Goal: Information Seeking & Learning: Learn about a topic

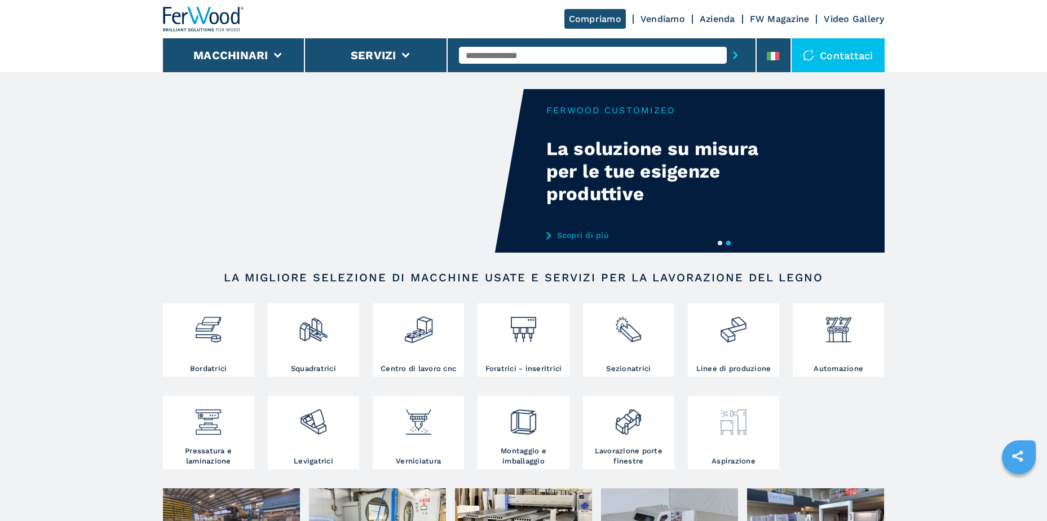
scroll to position [169, 0]
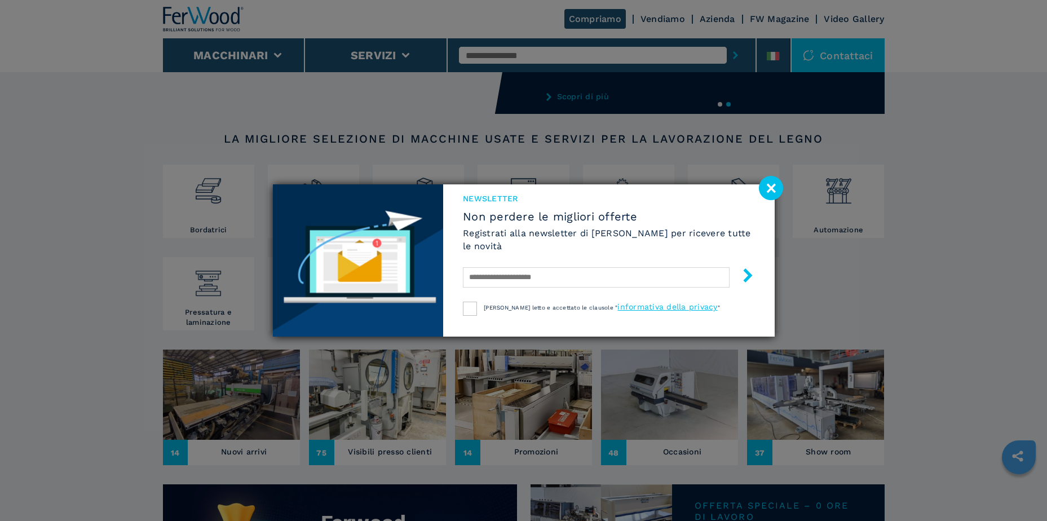
click at [776, 185] on image at bounding box center [771, 188] width 24 height 24
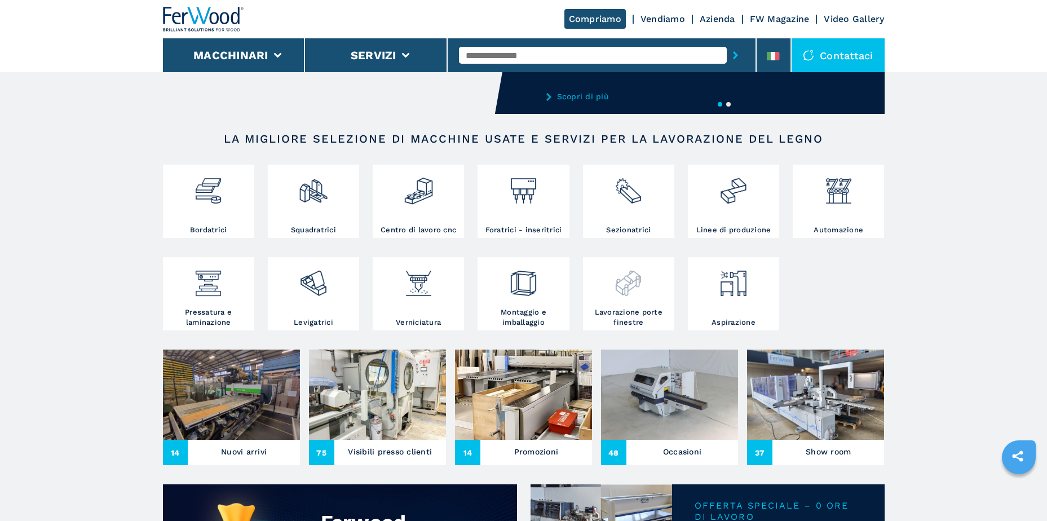
click at [632, 287] on img at bounding box center [628, 279] width 30 height 38
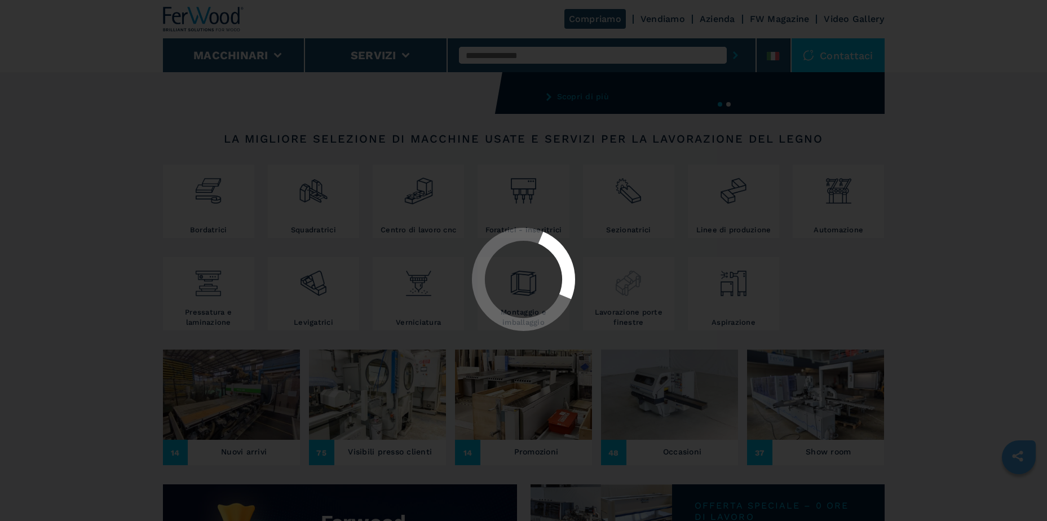
select select "**********"
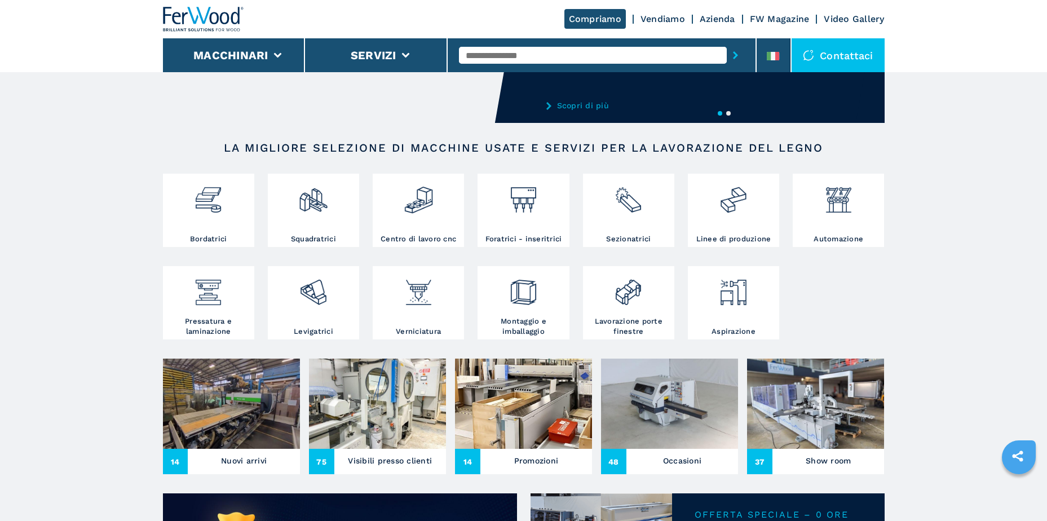
scroll to position [169, 0]
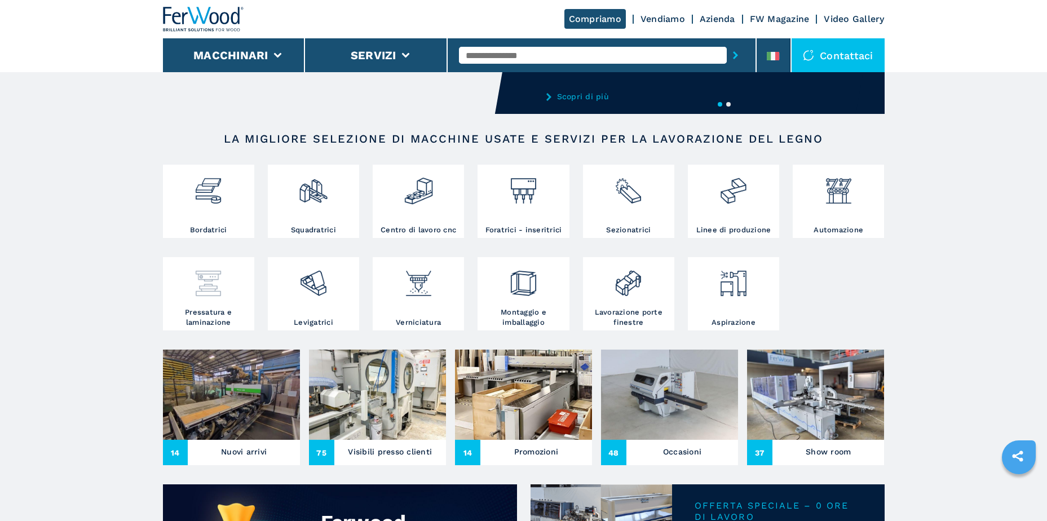
click at [216, 280] on img at bounding box center [208, 279] width 30 height 38
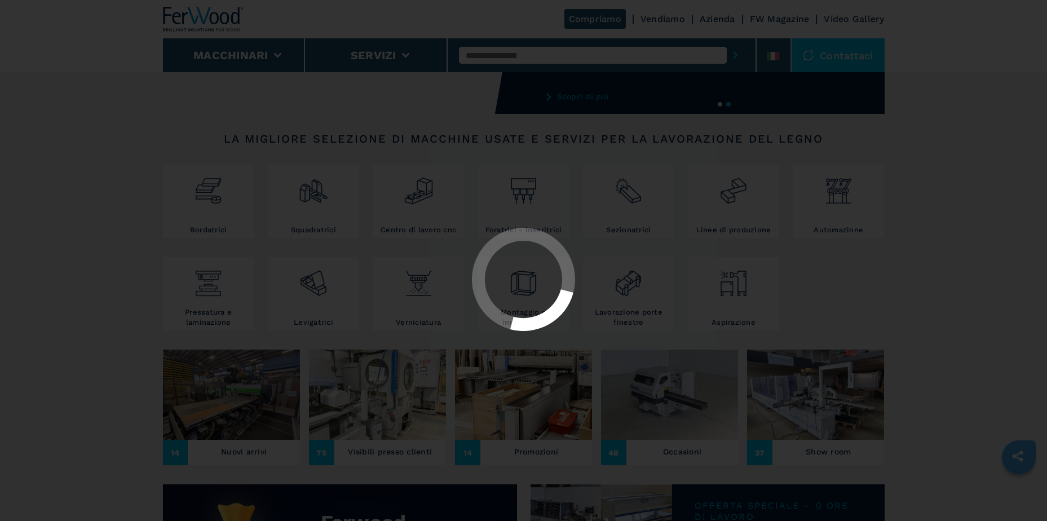
select select "**********"
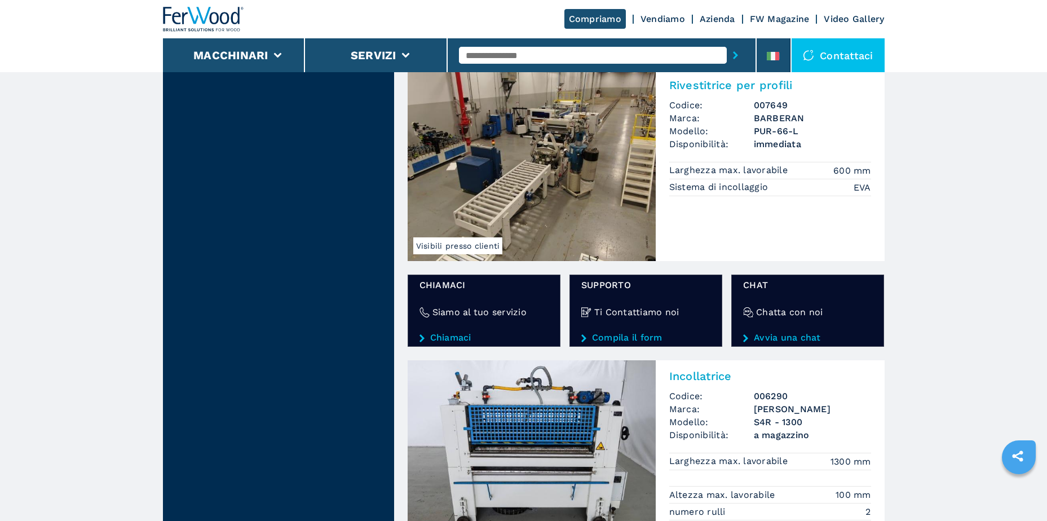
scroll to position [1522, 0]
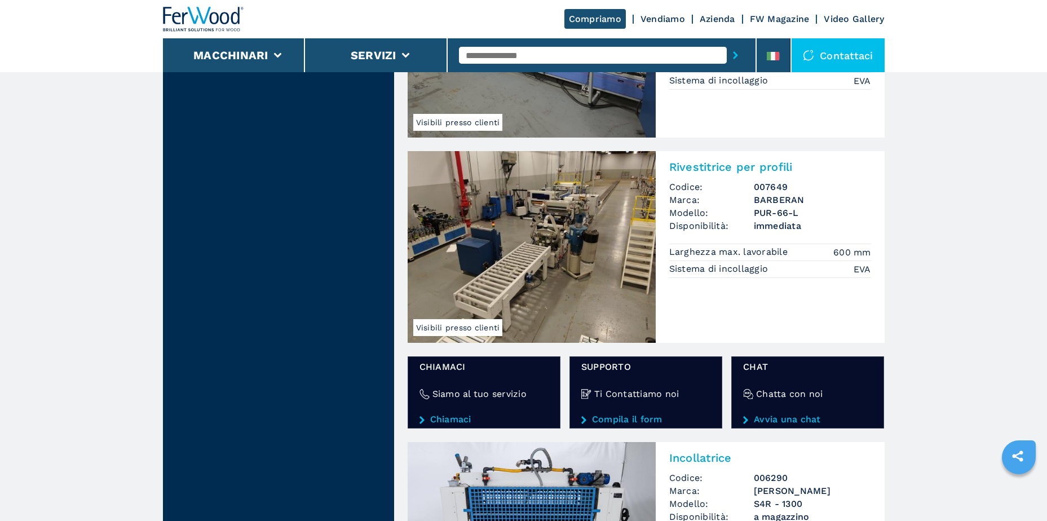
click at [532, 218] on img at bounding box center [532, 247] width 248 height 192
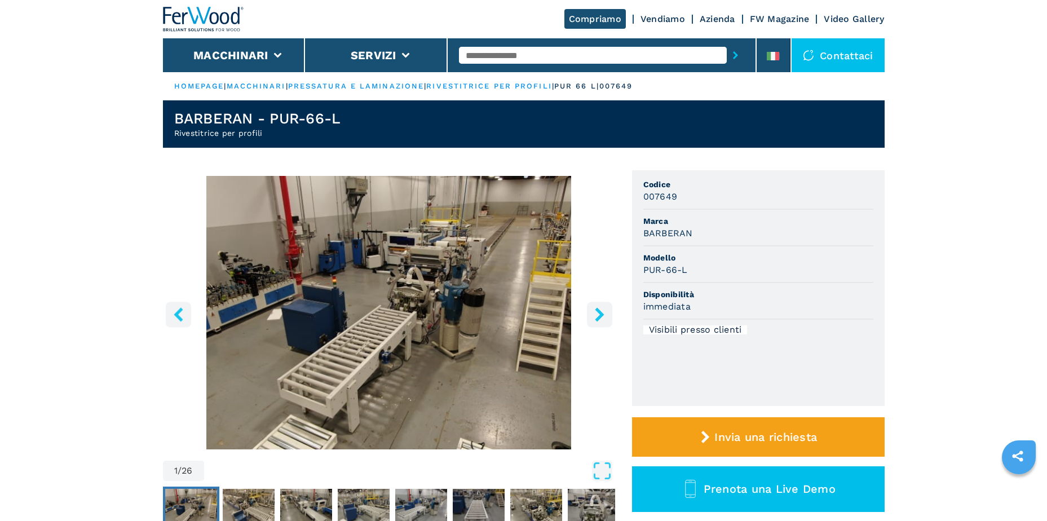
click at [598, 317] on icon "right-button" at bounding box center [599, 314] width 9 height 14
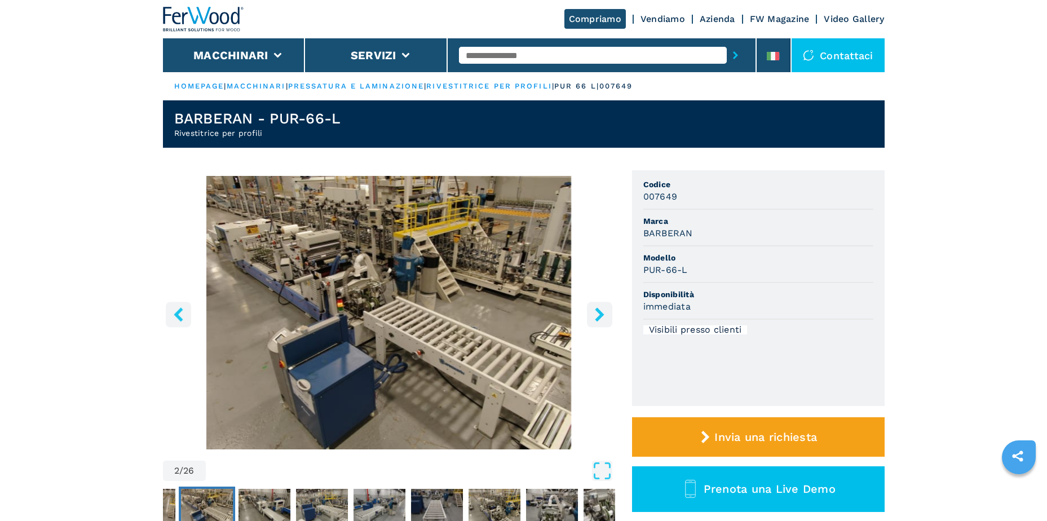
click at [598, 317] on icon "right-button" at bounding box center [599, 314] width 9 height 14
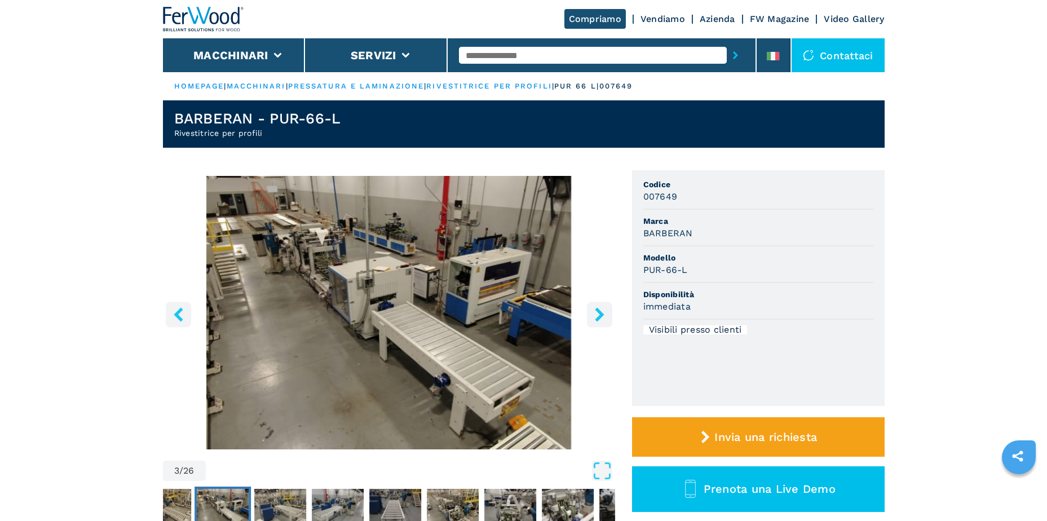
click at [598, 317] on icon "right-button" at bounding box center [599, 314] width 9 height 14
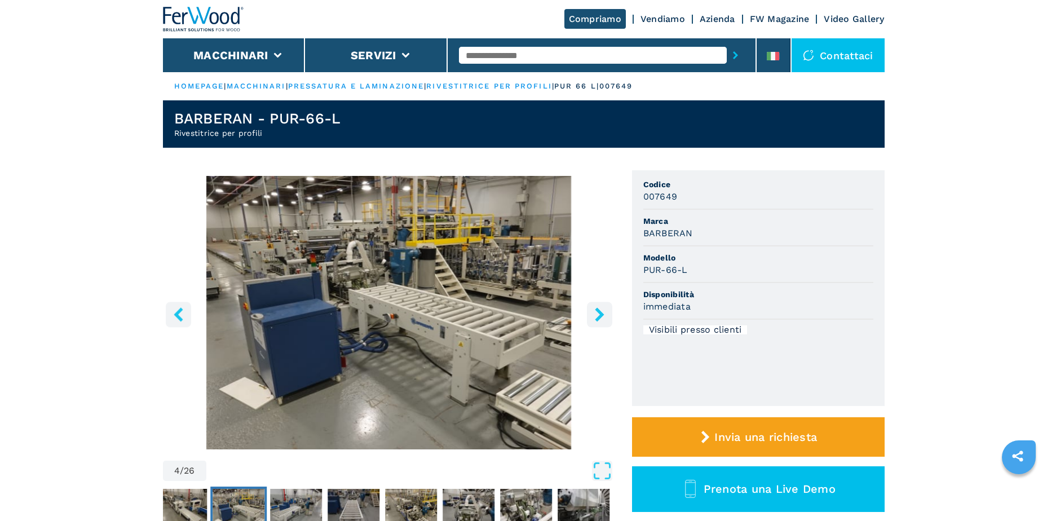
click at [598, 317] on icon "right-button" at bounding box center [599, 314] width 9 height 14
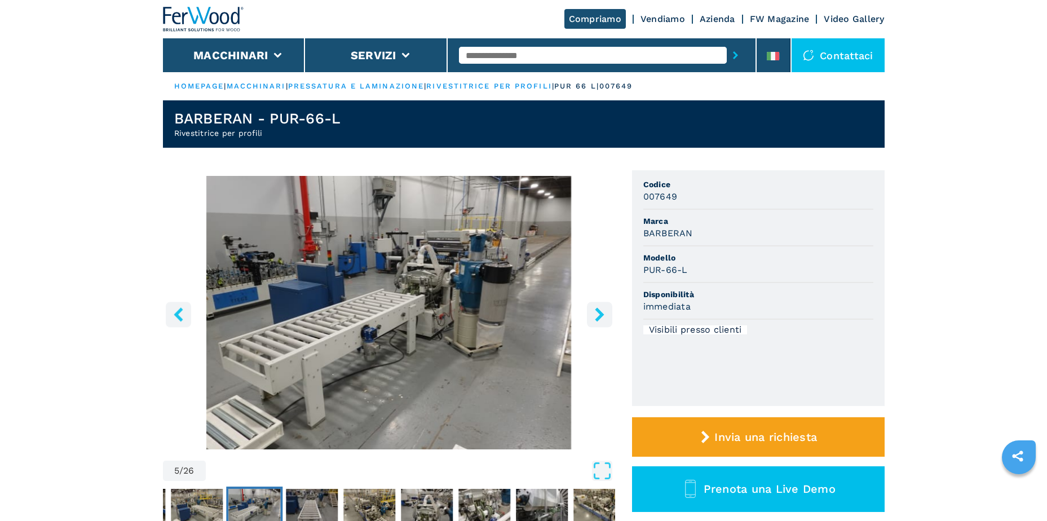
click at [598, 317] on icon "right-button" at bounding box center [599, 314] width 9 height 14
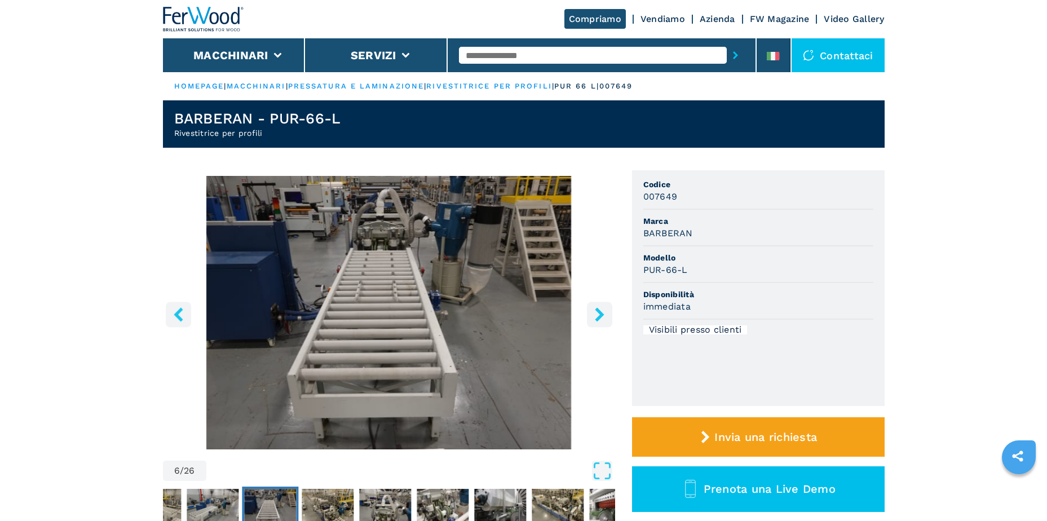
click at [598, 317] on icon "right-button" at bounding box center [599, 314] width 9 height 14
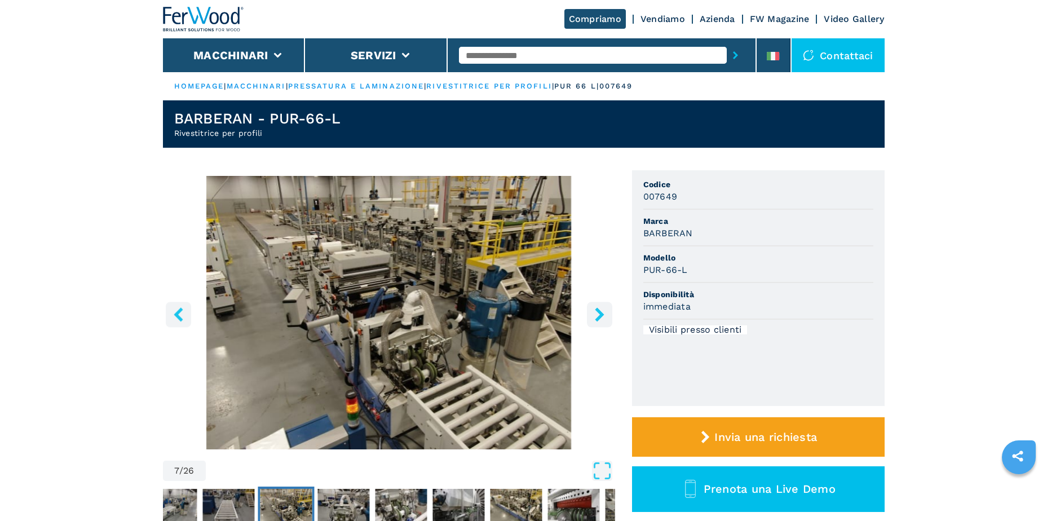
click at [598, 317] on icon "right-button" at bounding box center [599, 314] width 9 height 14
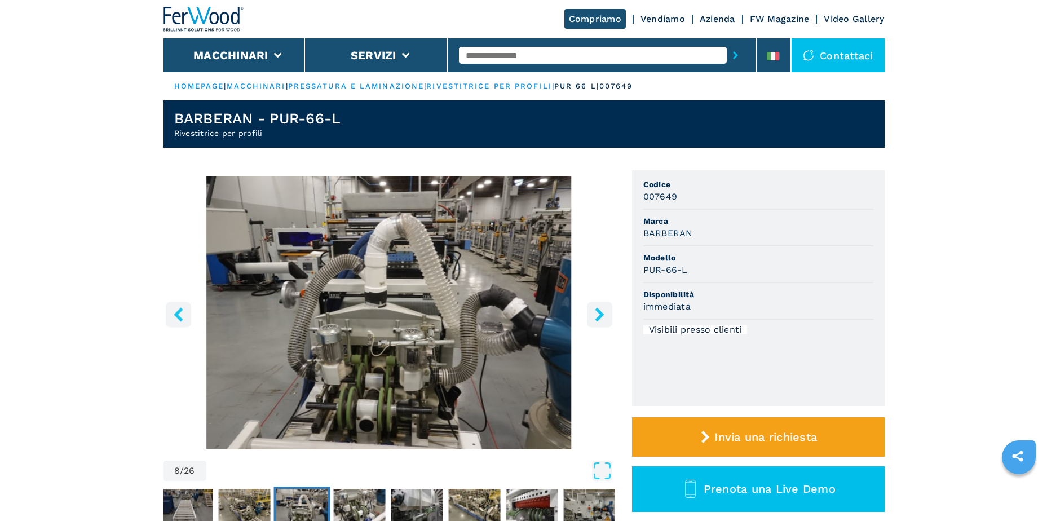
click at [598, 317] on icon "right-button" at bounding box center [599, 314] width 9 height 14
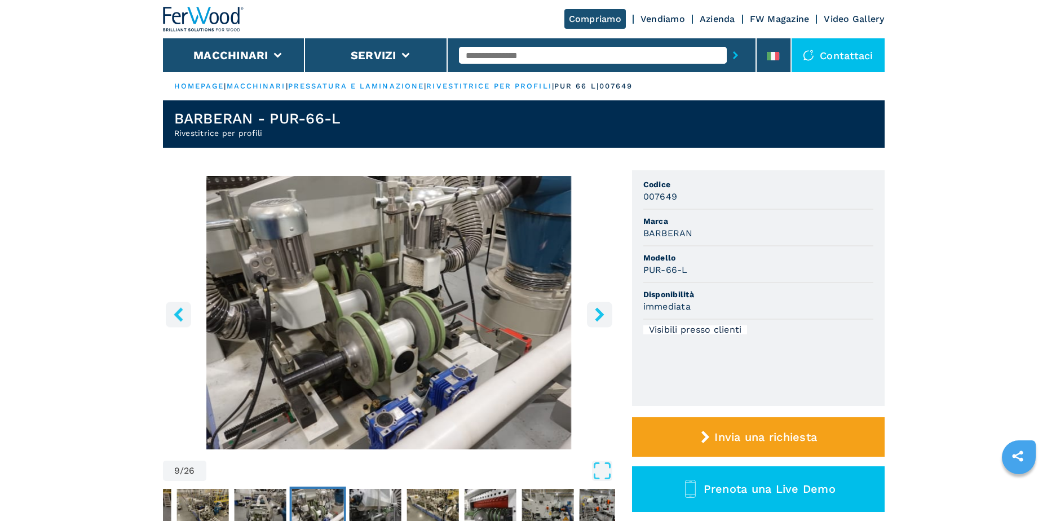
click at [598, 317] on icon "right-button" at bounding box center [599, 314] width 9 height 14
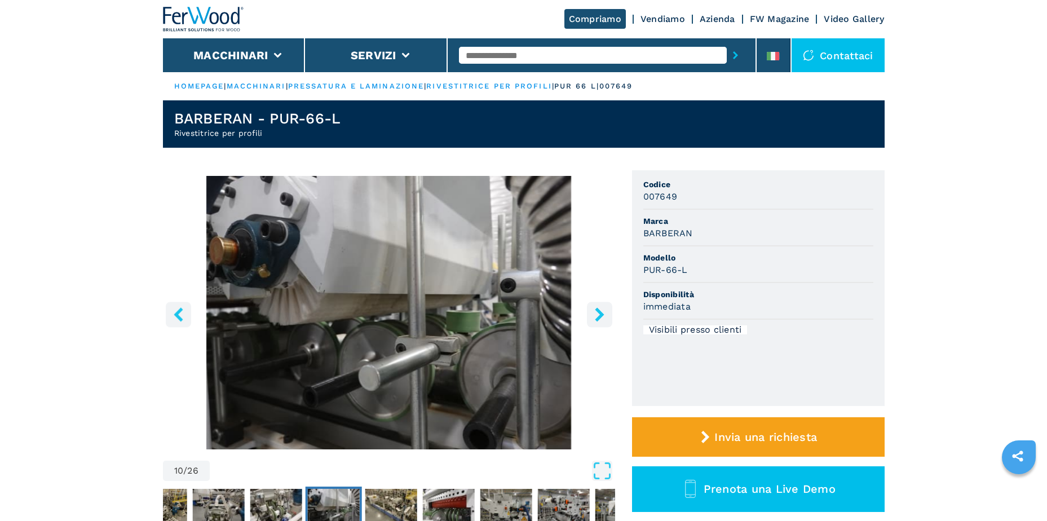
click at [598, 317] on icon "right-button" at bounding box center [599, 314] width 9 height 14
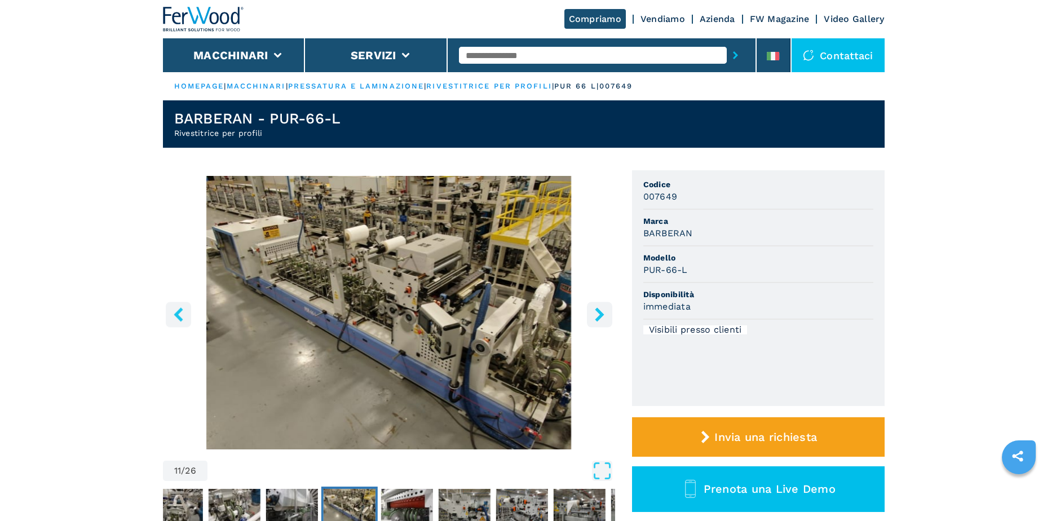
click at [598, 317] on icon "right-button" at bounding box center [599, 314] width 9 height 14
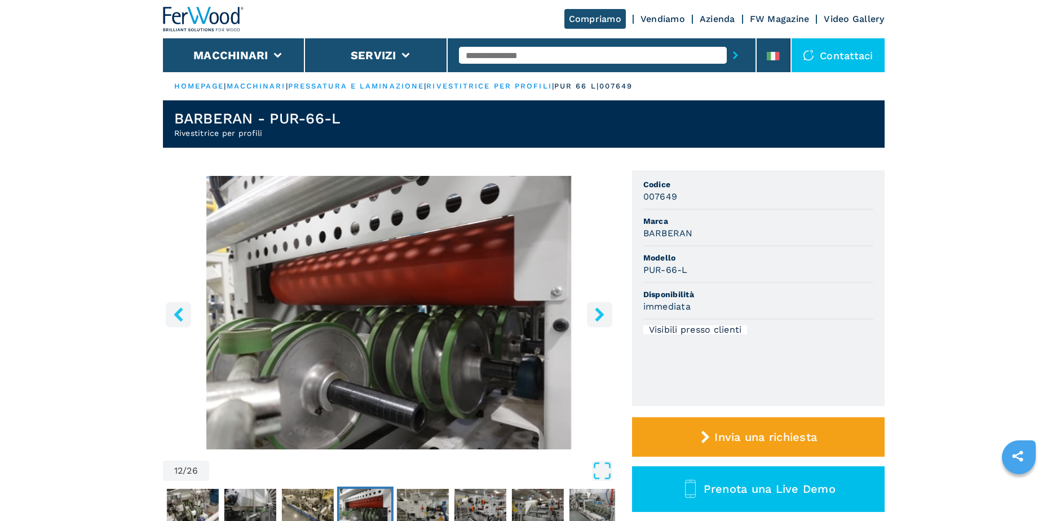
click at [598, 317] on icon "right-button" at bounding box center [599, 314] width 9 height 14
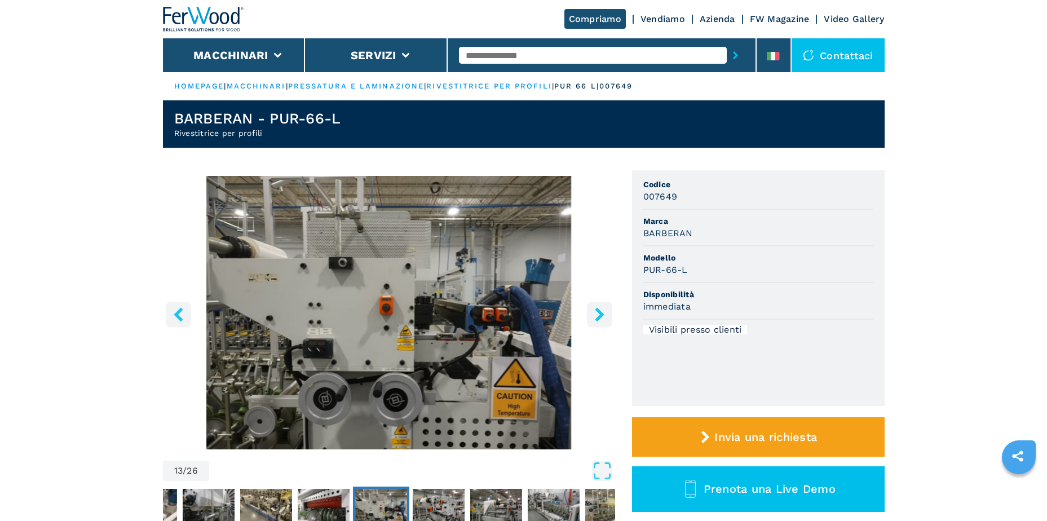
click at [598, 317] on icon "right-button" at bounding box center [599, 314] width 9 height 14
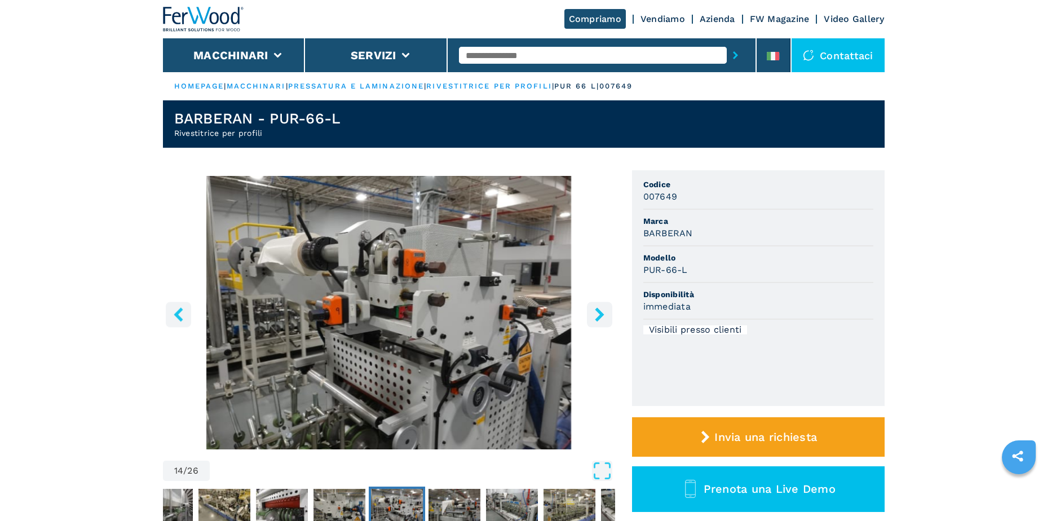
click at [598, 317] on icon "right-button" at bounding box center [599, 314] width 9 height 14
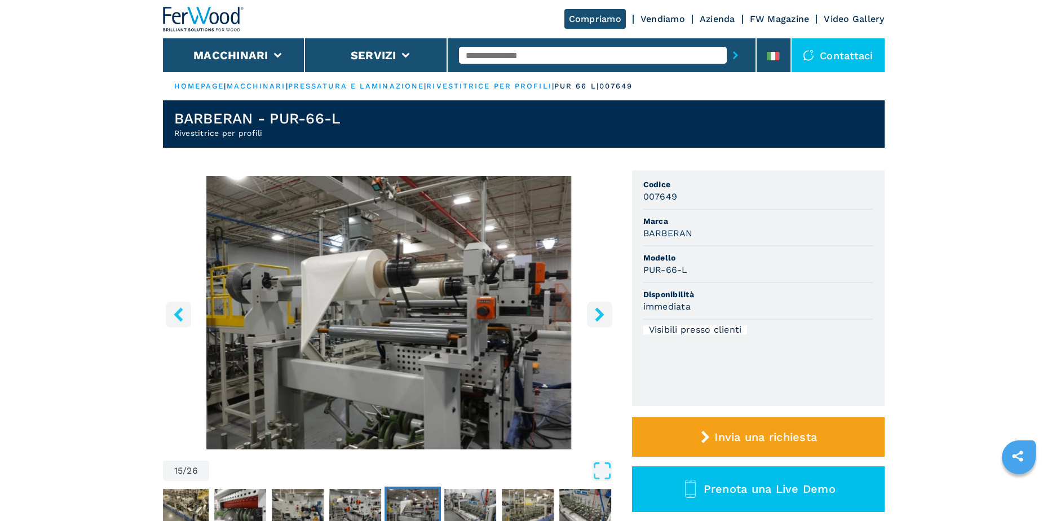
click at [598, 317] on icon "right-button" at bounding box center [599, 314] width 9 height 14
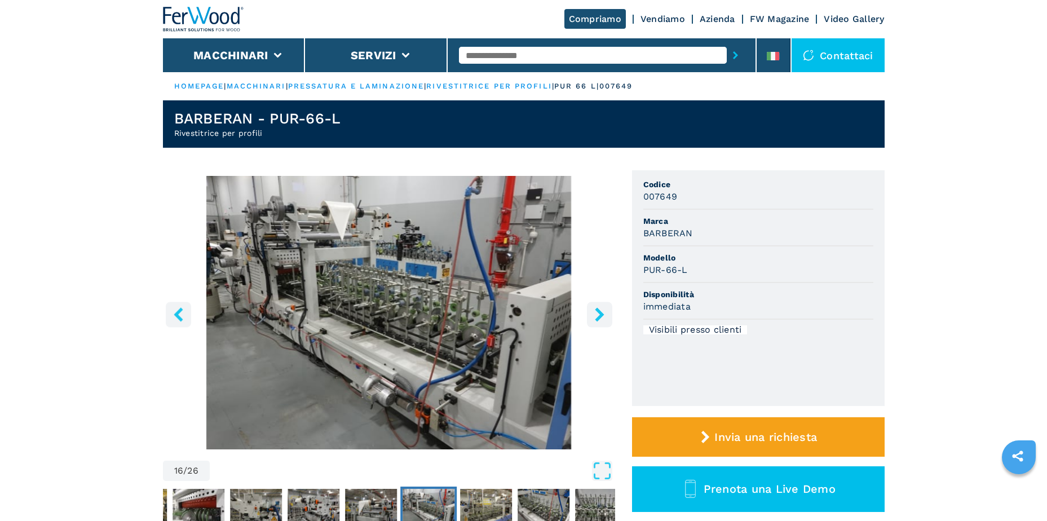
click at [598, 317] on icon "right-button" at bounding box center [599, 314] width 9 height 14
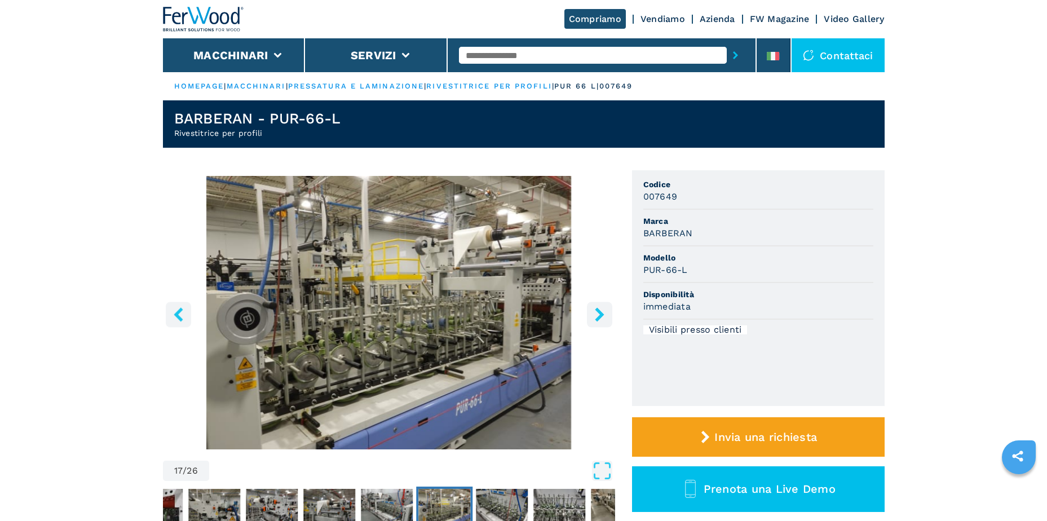
click at [598, 317] on icon "right-button" at bounding box center [599, 314] width 9 height 14
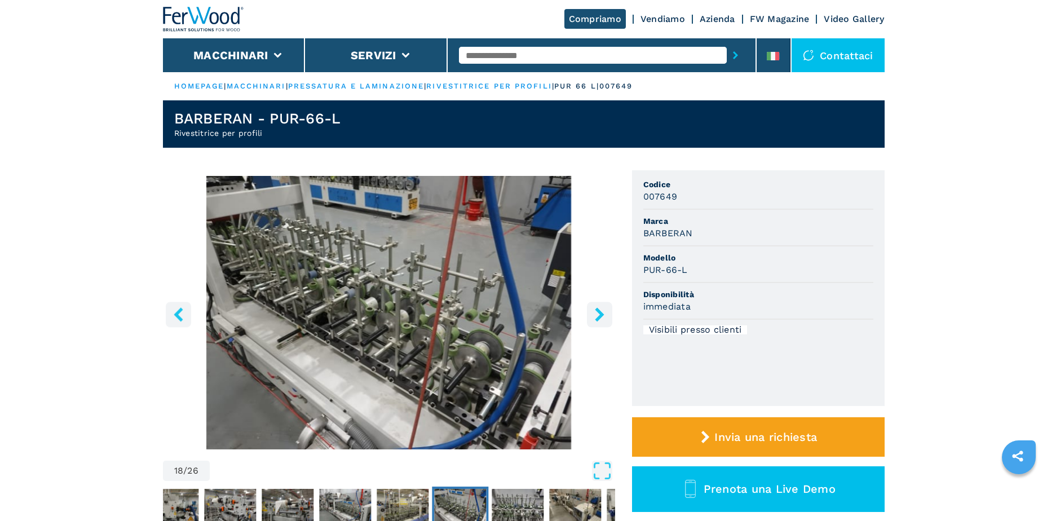
click at [598, 317] on icon "right-button" at bounding box center [599, 314] width 9 height 14
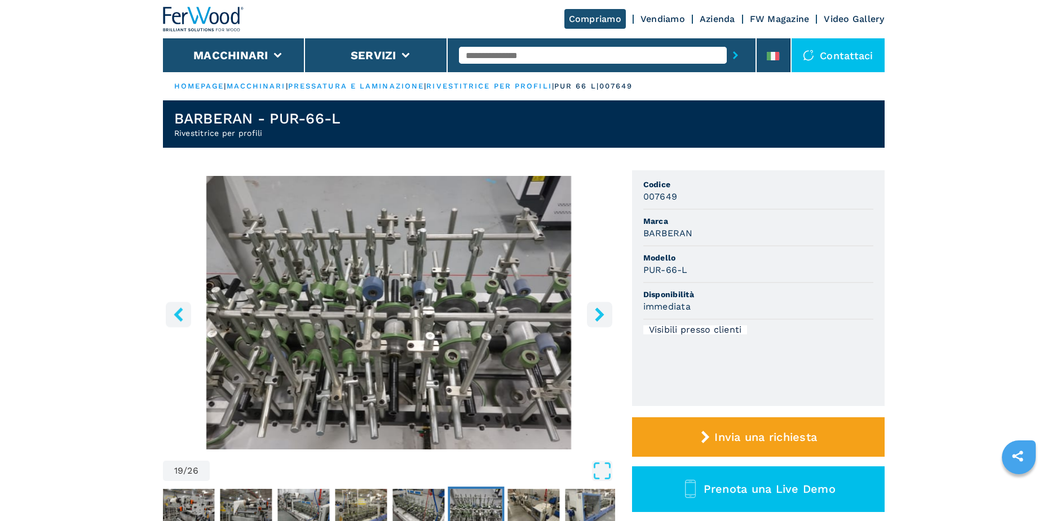
click at [598, 317] on icon "right-button" at bounding box center [599, 314] width 9 height 14
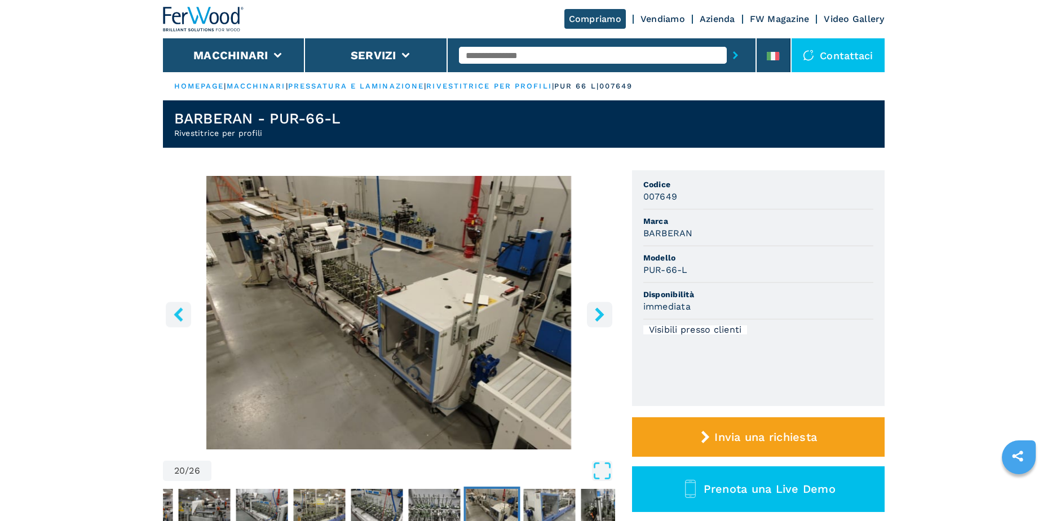
click at [598, 317] on icon "right-button" at bounding box center [599, 314] width 9 height 14
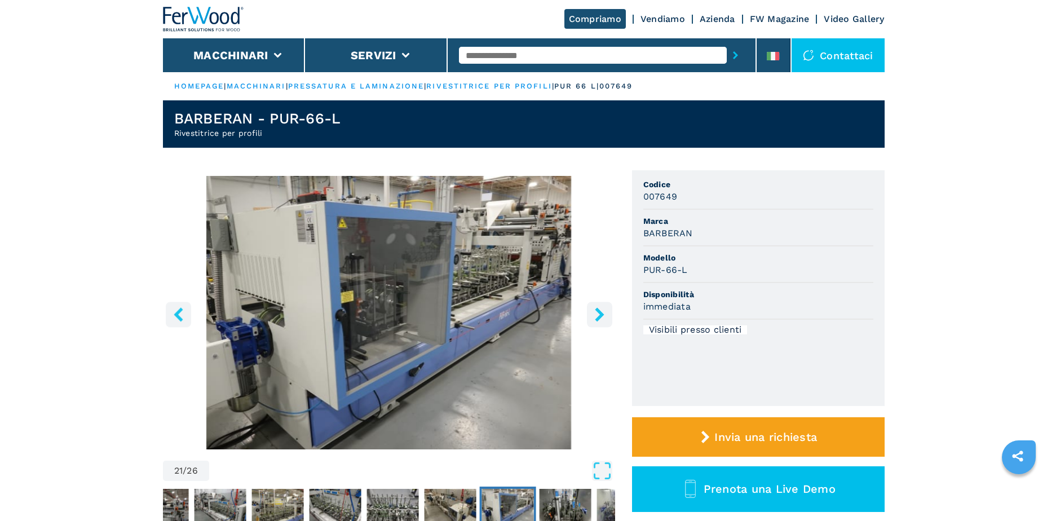
click at [598, 317] on icon "right-button" at bounding box center [599, 314] width 9 height 14
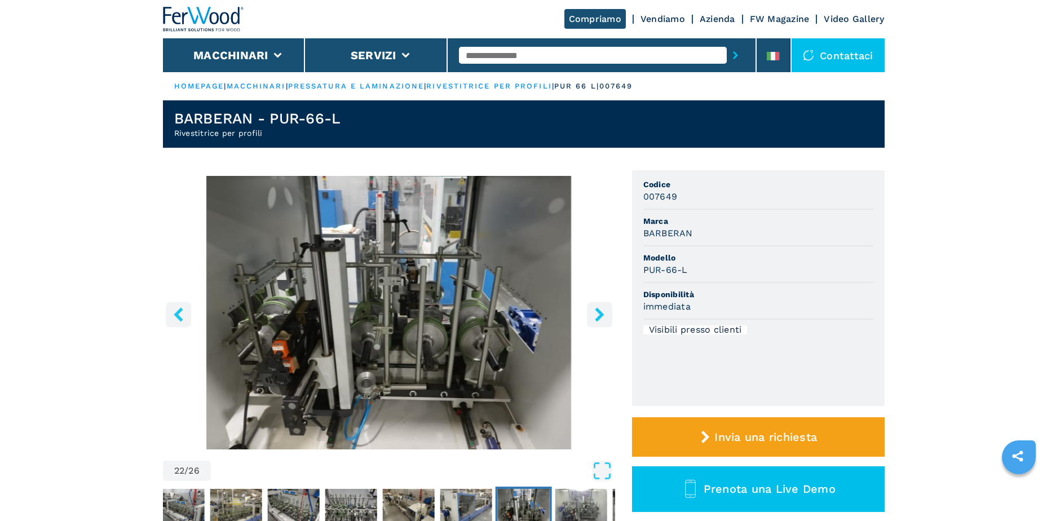
click at [598, 317] on icon "right-button" at bounding box center [599, 314] width 9 height 14
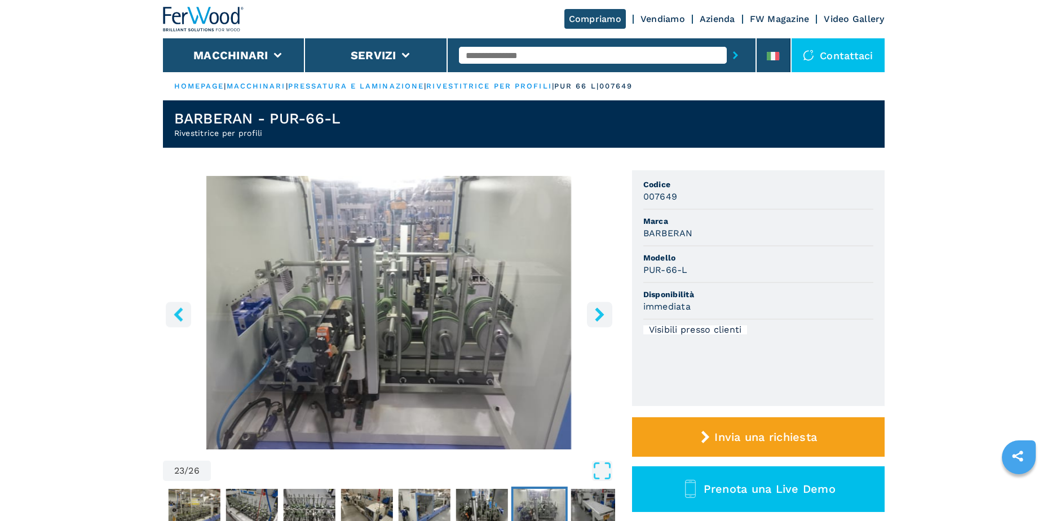
click at [598, 317] on icon "right-button" at bounding box center [599, 314] width 9 height 14
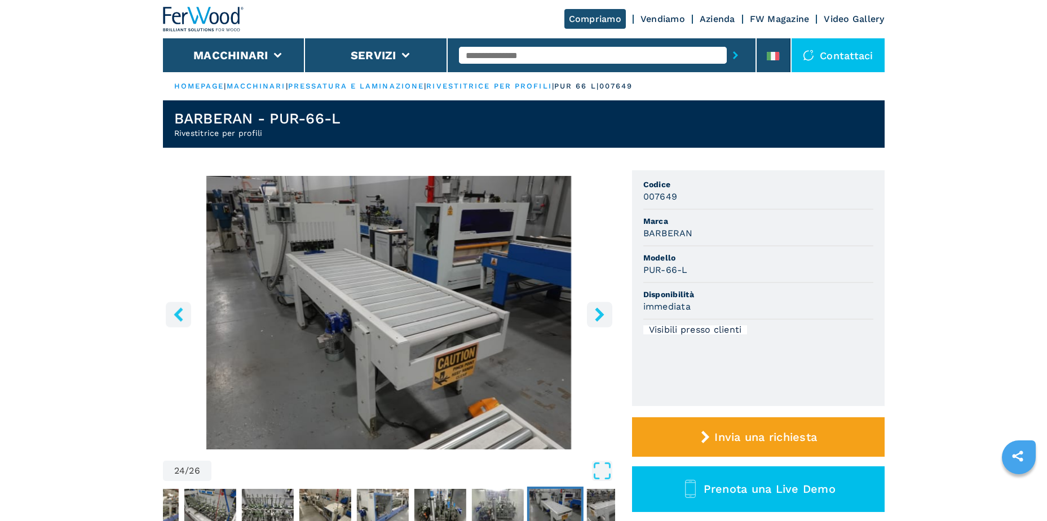
click at [598, 317] on icon "right-button" at bounding box center [599, 314] width 9 height 14
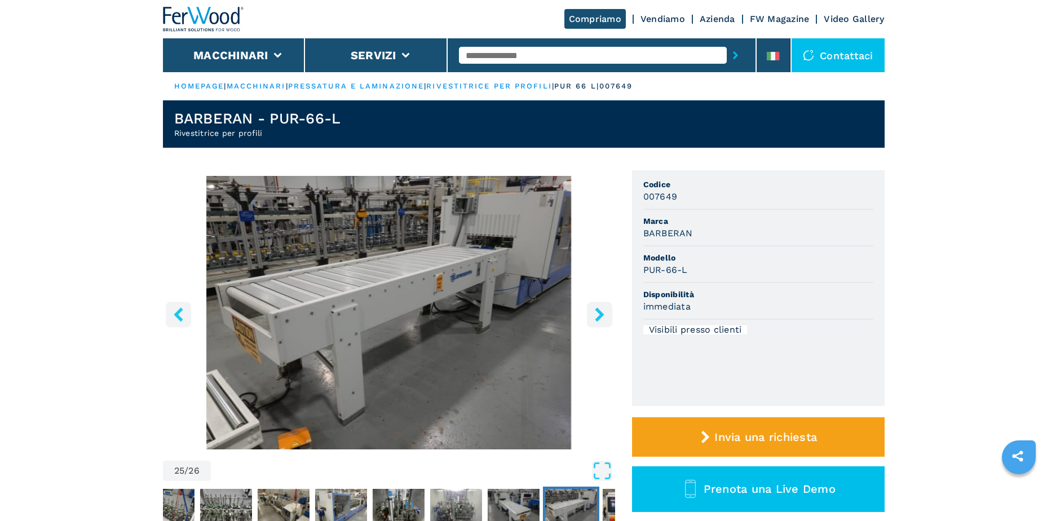
click at [598, 317] on icon "right-button" at bounding box center [599, 314] width 9 height 14
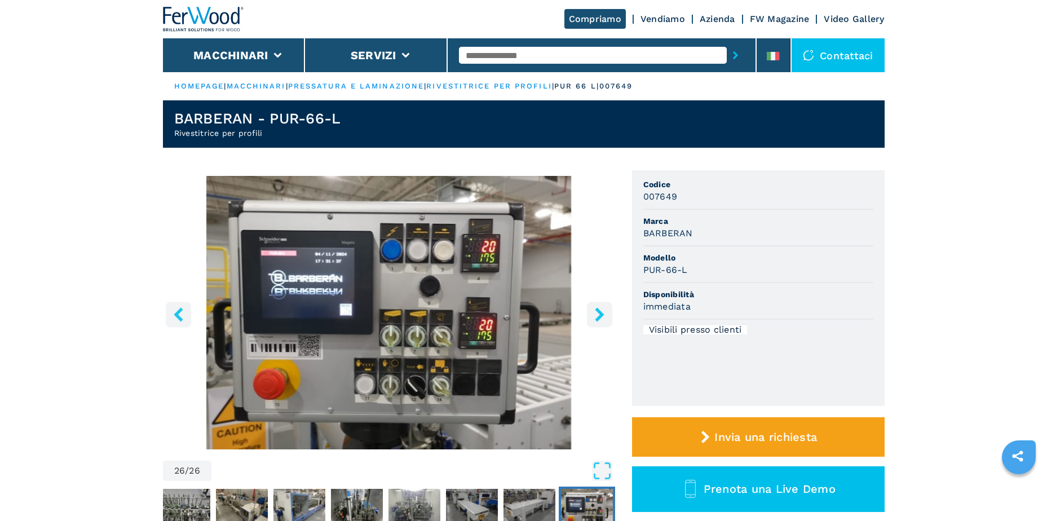
click at [598, 309] on icon "right-button" at bounding box center [599, 314] width 9 height 14
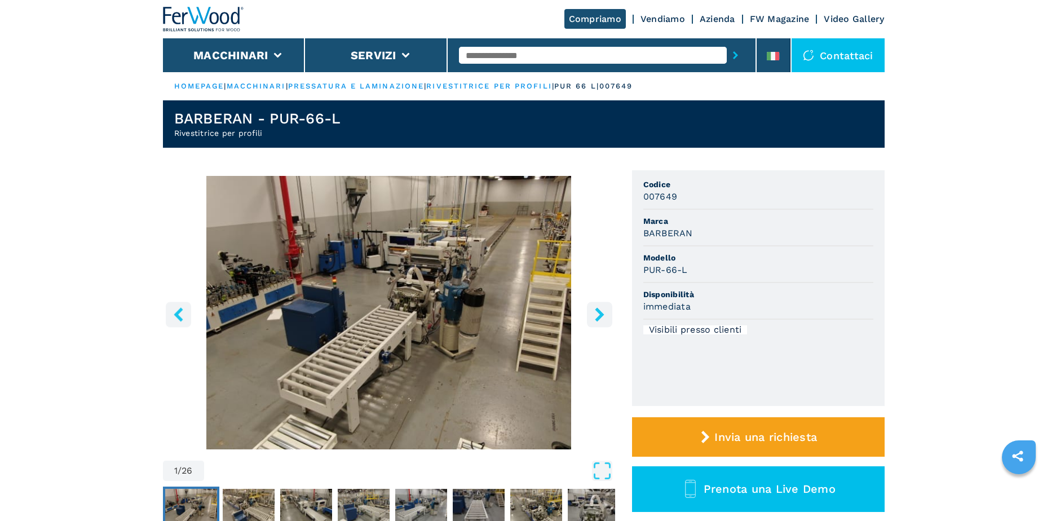
click at [600, 309] on icon "right-button" at bounding box center [599, 314] width 14 height 14
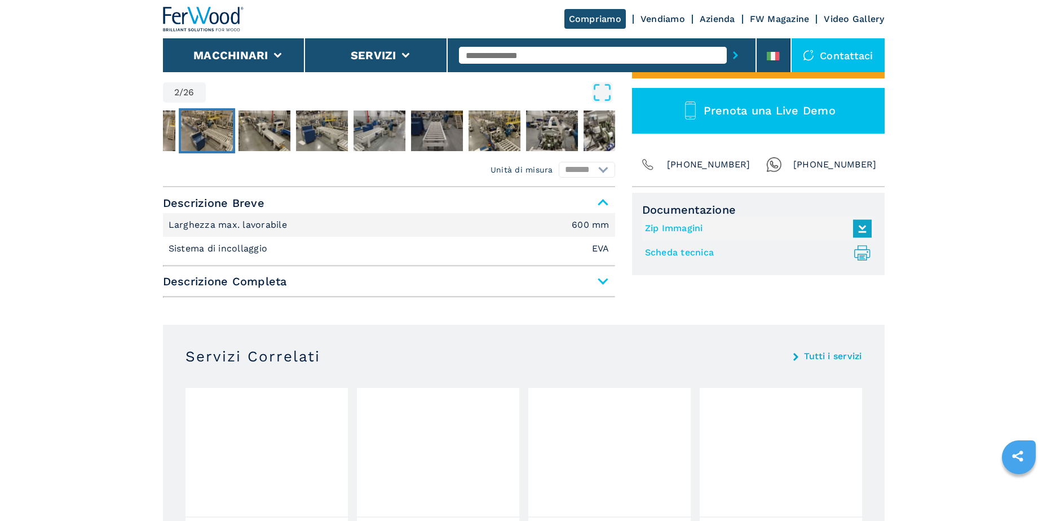
scroll to position [395, 0]
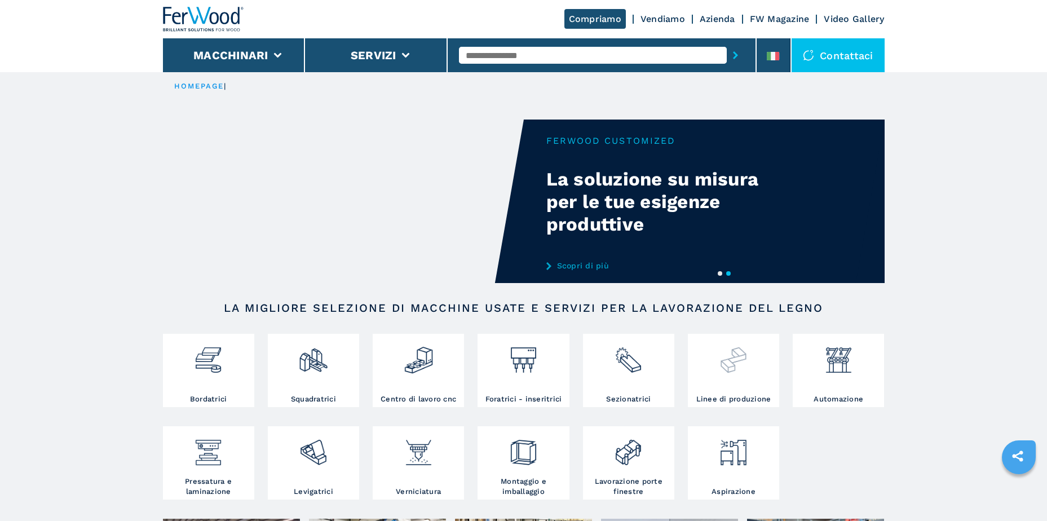
click at [740, 367] on img at bounding box center [733, 356] width 30 height 38
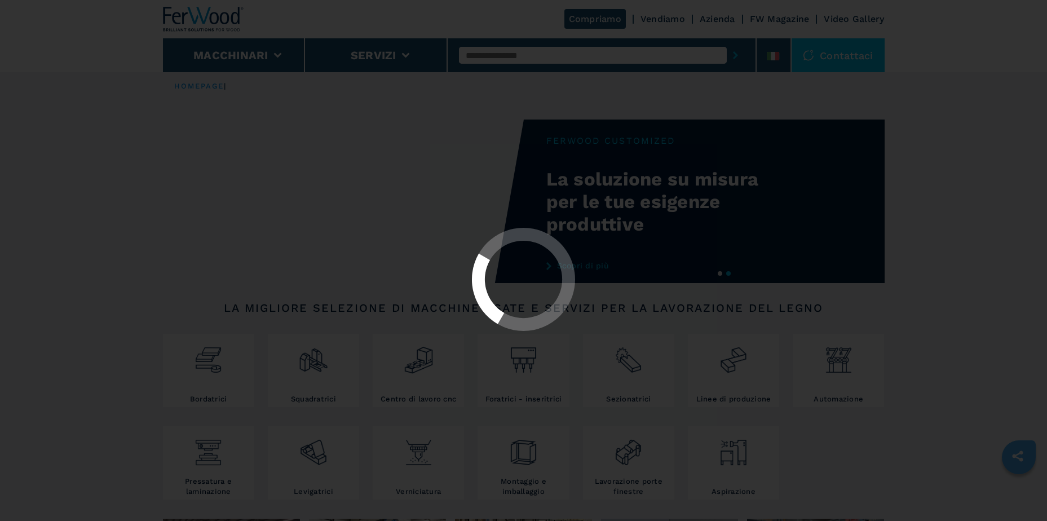
select select "**********"
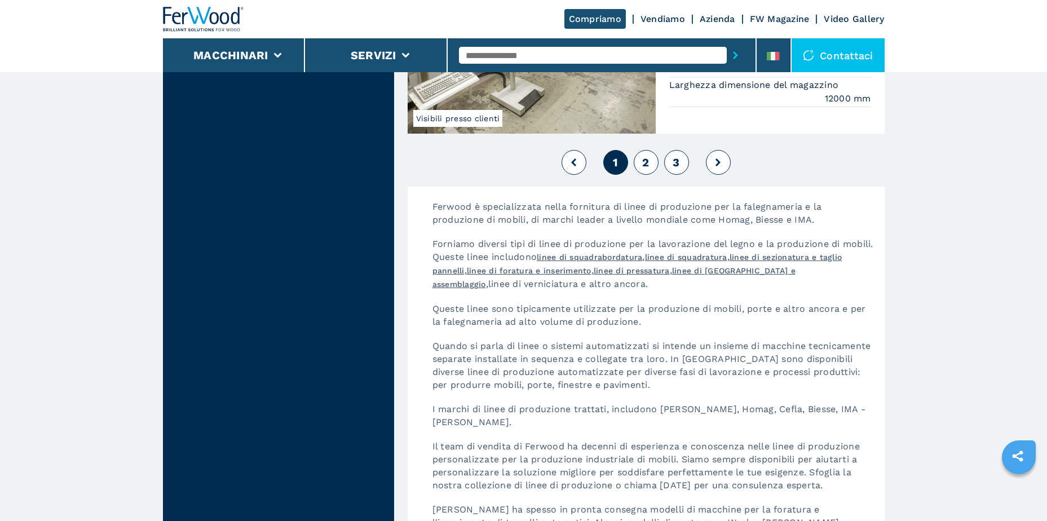
scroll to position [2706, 0]
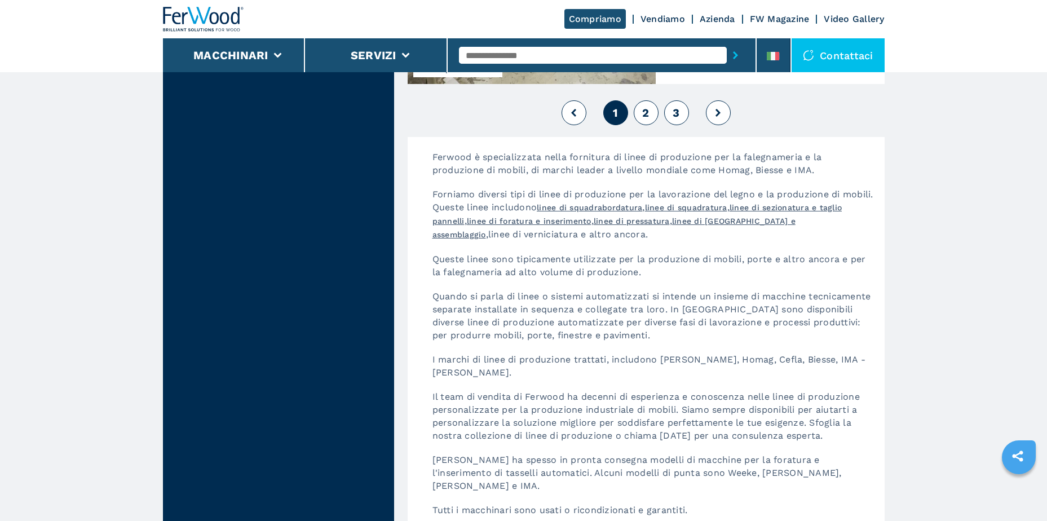
click at [647, 113] on span "2" at bounding box center [645, 113] width 7 height 14
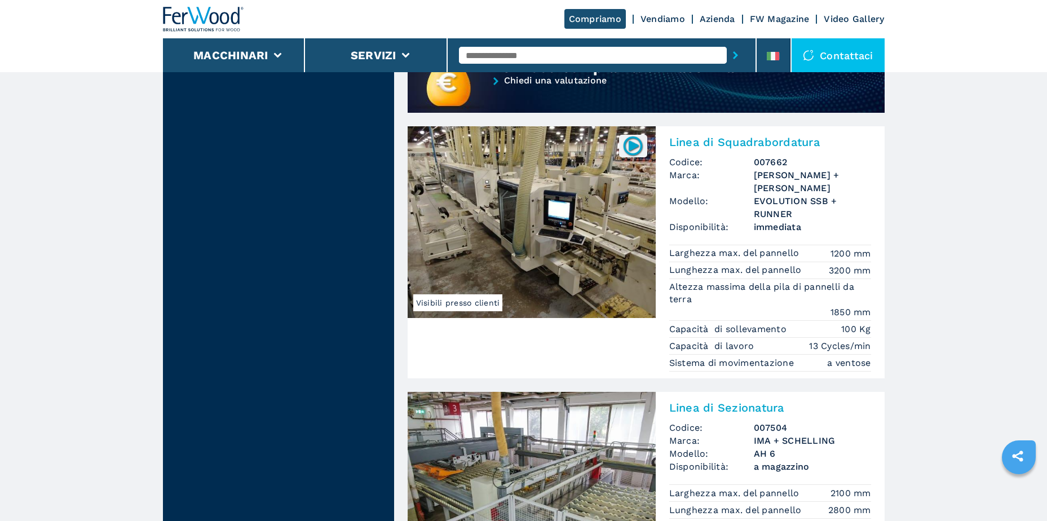
scroll to position [1071, 0]
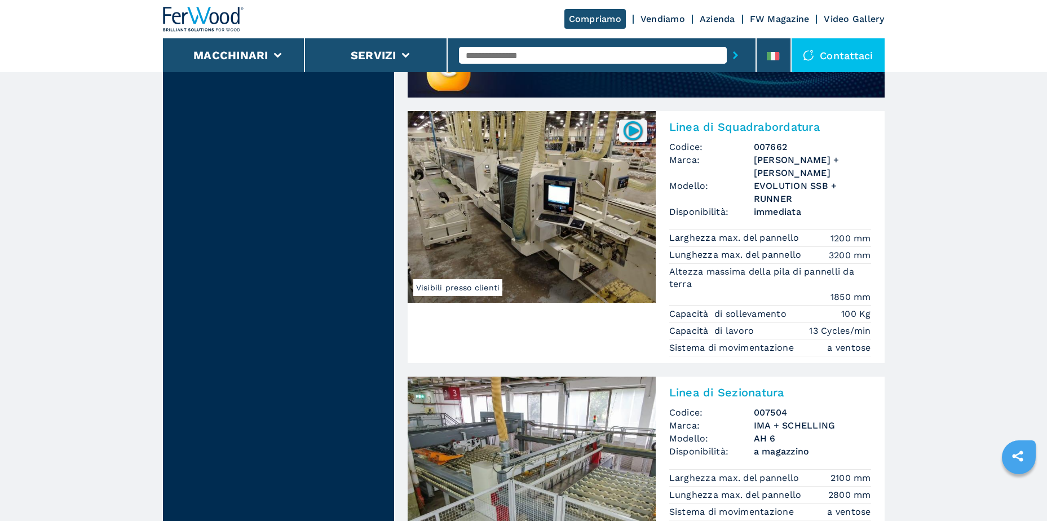
click at [516, 204] on img at bounding box center [532, 207] width 248 height 192
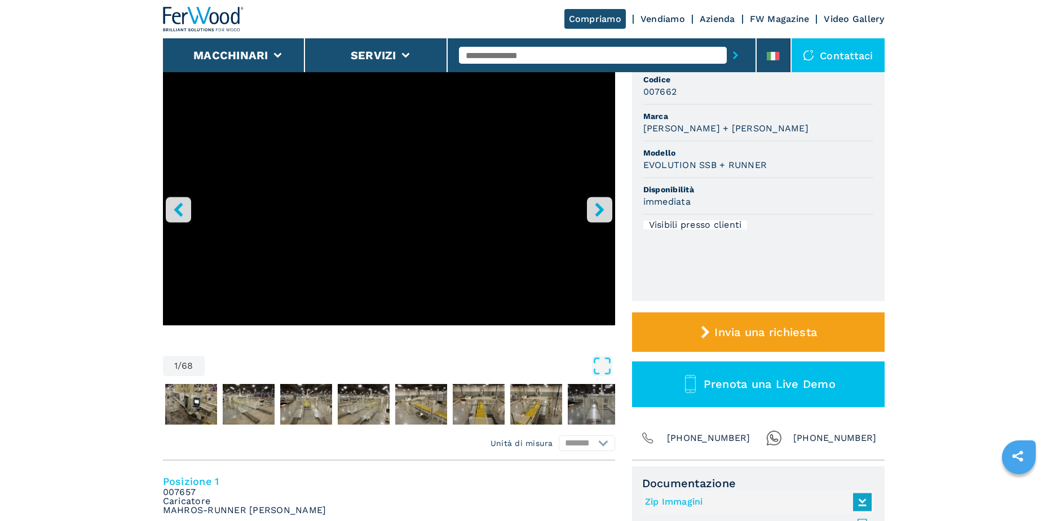
scroll to position [282, 0]
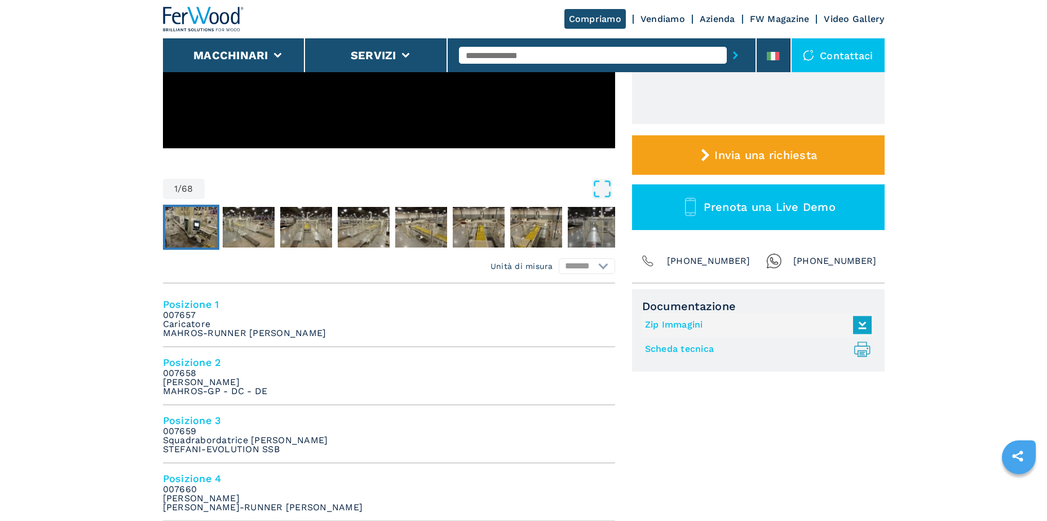
click at [199, 223] on img "Go to Slide 2" at bounding box center [191, 227] width 52 height 41
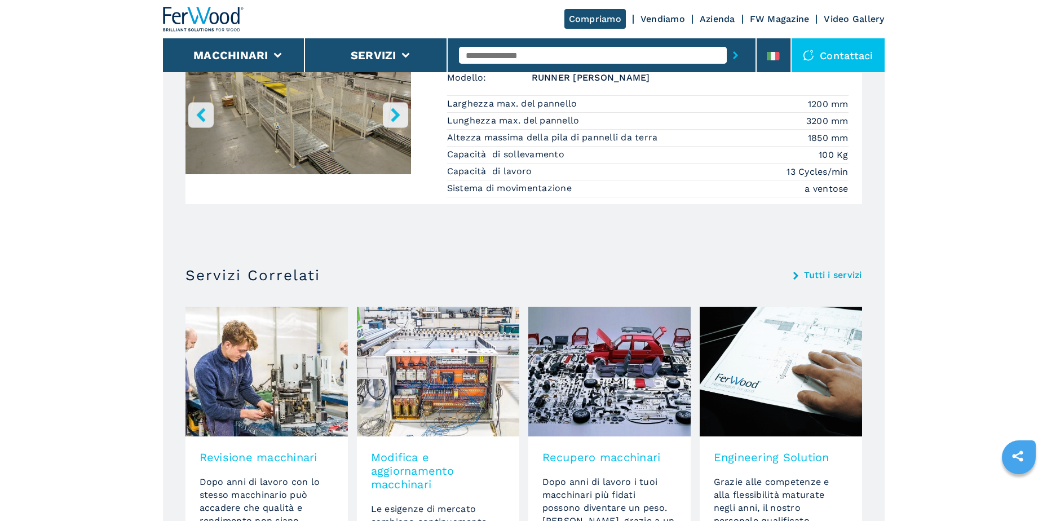
scroll to position [1973, 0]
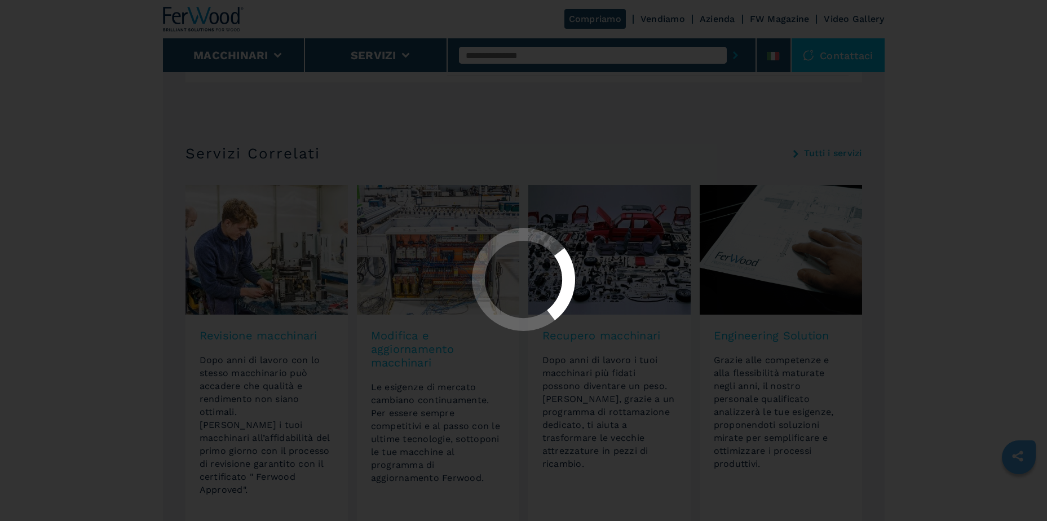
select select "**********"
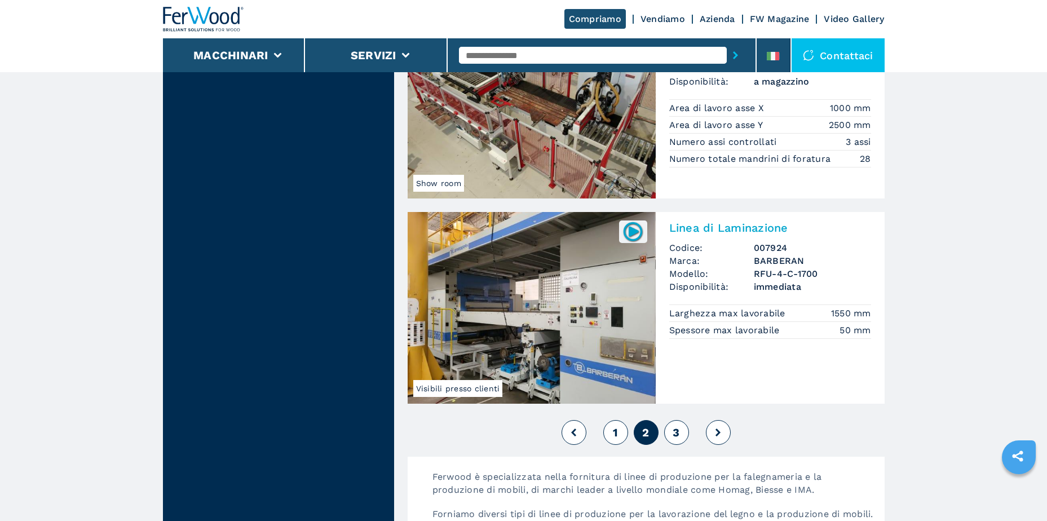
scroll to position [2593, 0]
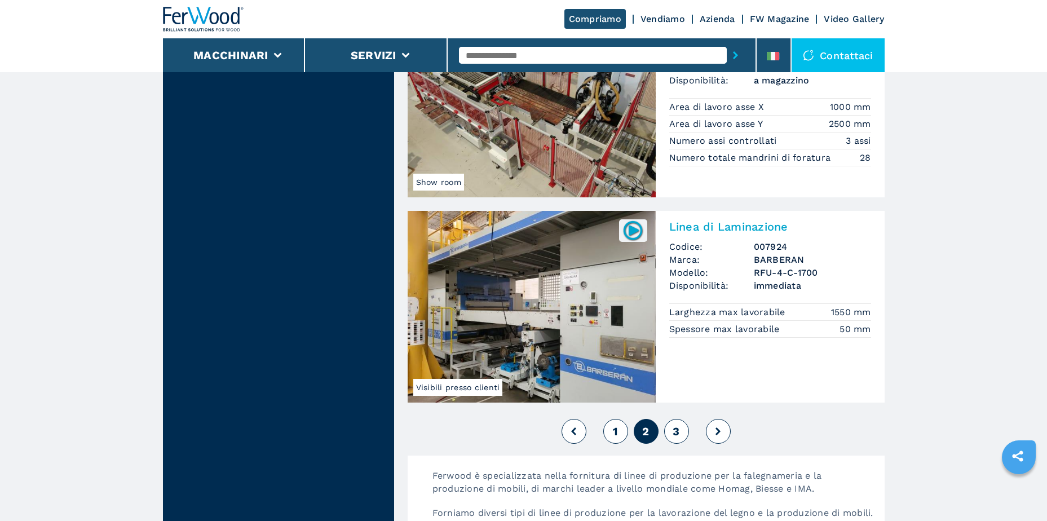
click at [675, 424] on span "3" at bounding box center [676, 431] width 7 height 14
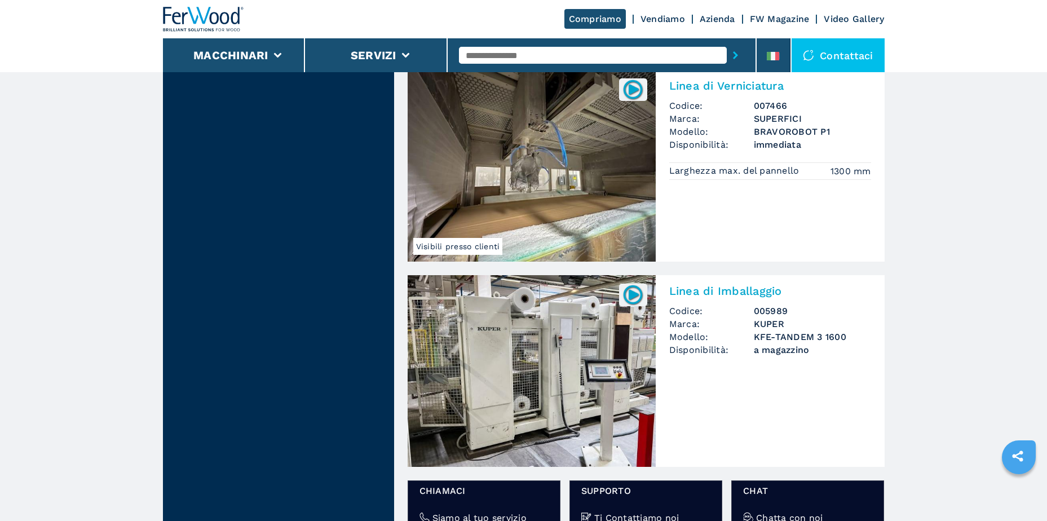
scroll to position [1466, 0]
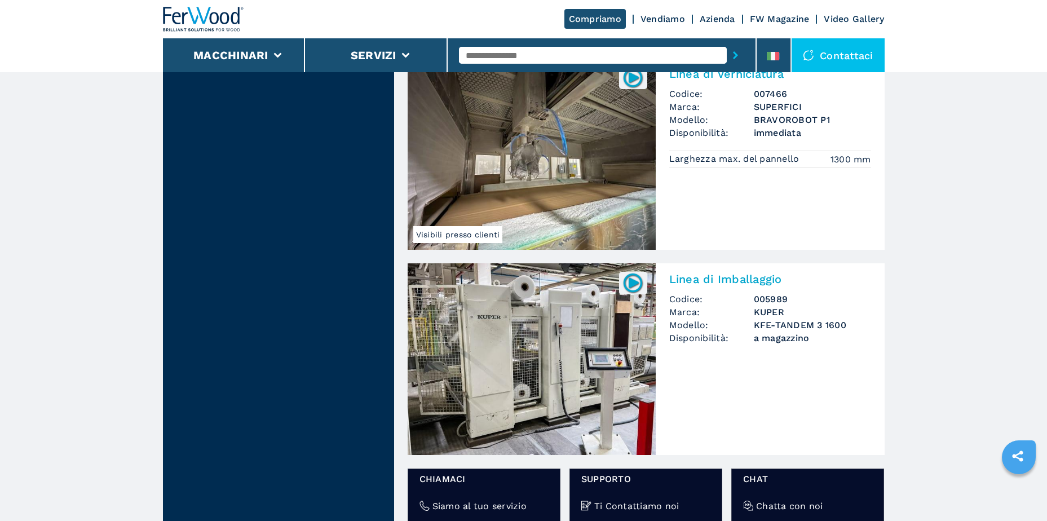
click at [555, 149] on img at bounding box center [532, 154] width 248 height 192
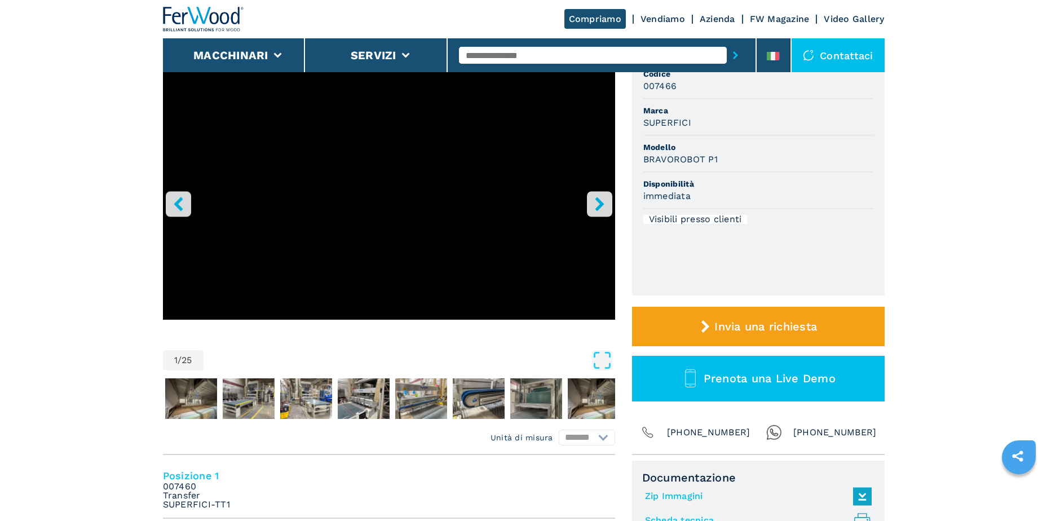
scroll to position [113, 0]
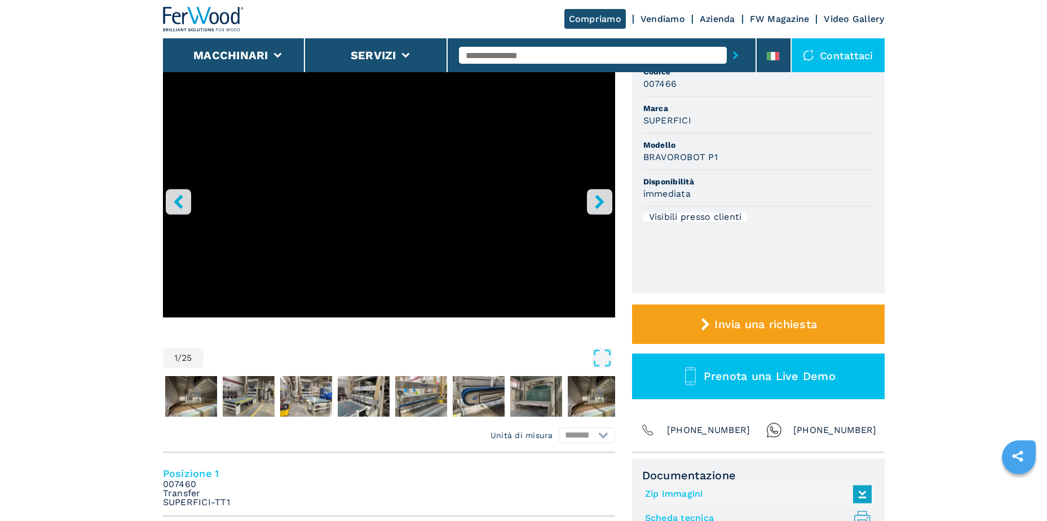
click at [601, 197] on icon "right-button" at bounding box center [599, 201] width 14 height 14
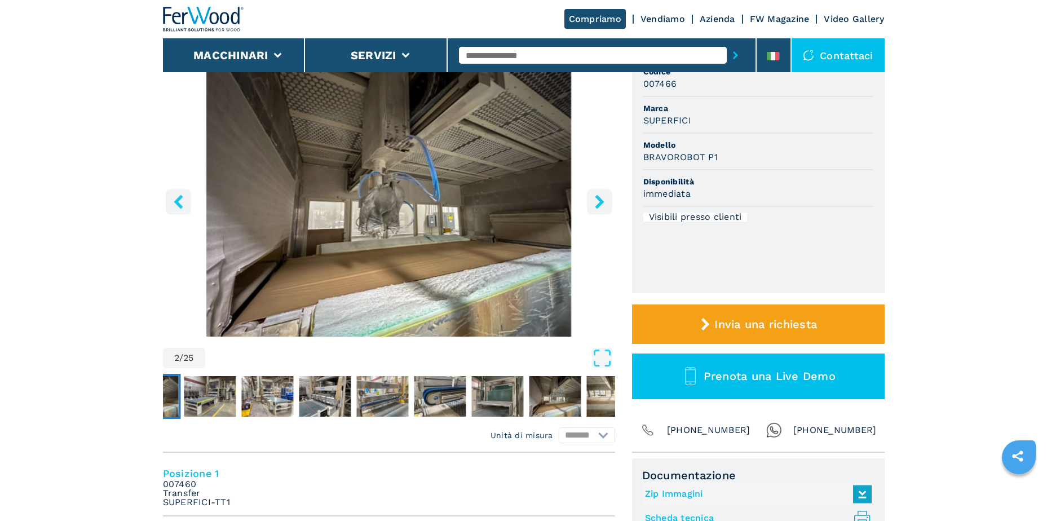
click at [176, 204] on icon "left-button" at bounding box center [178, 201] width 9 height 14
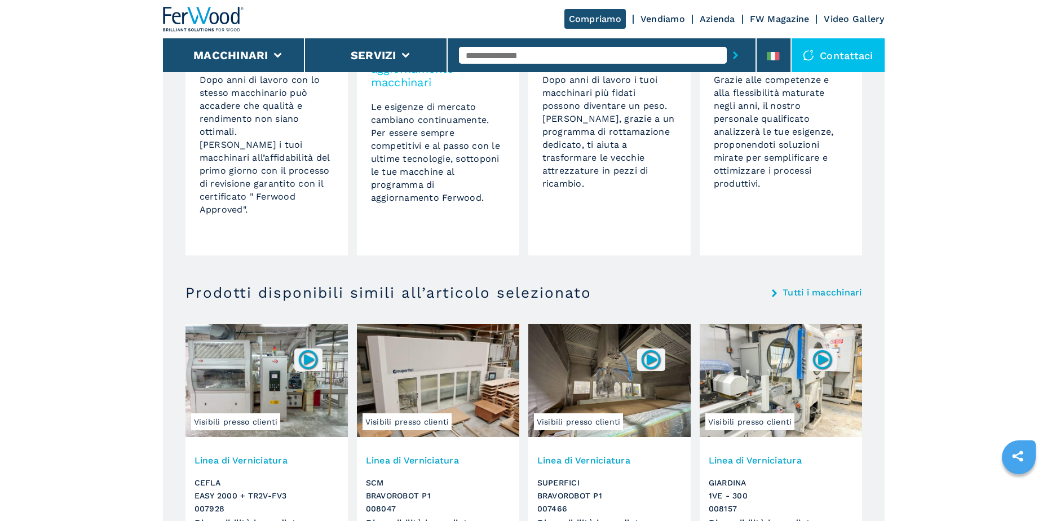
scroll to position [2424, 0]
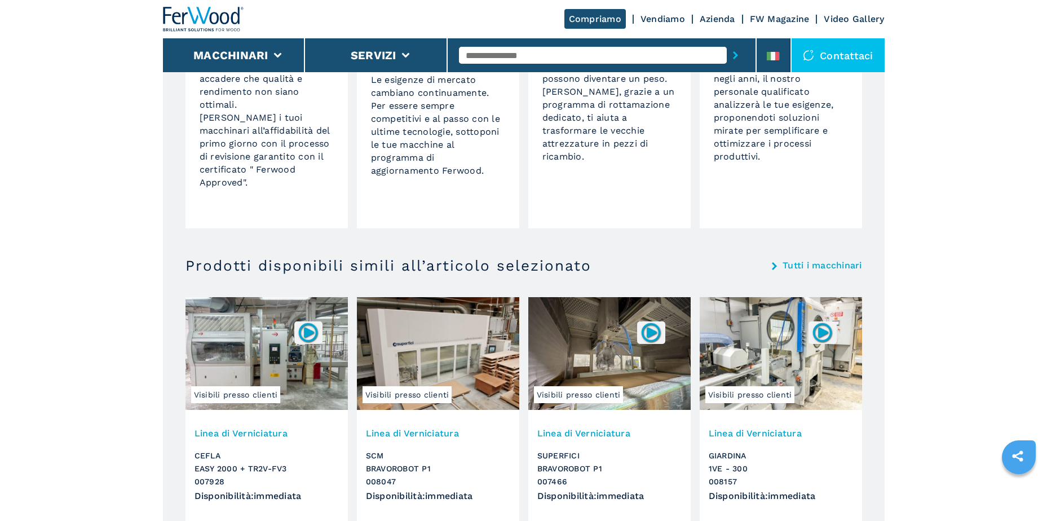
click at [762, 330] on img at bounding box center [781, 353] width 162 height 113
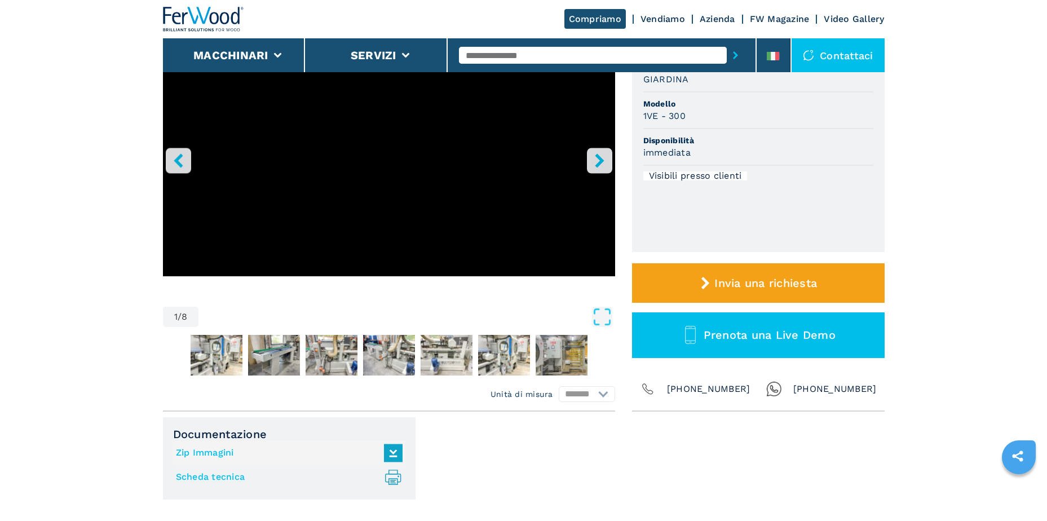
scroll to position [169, 0]
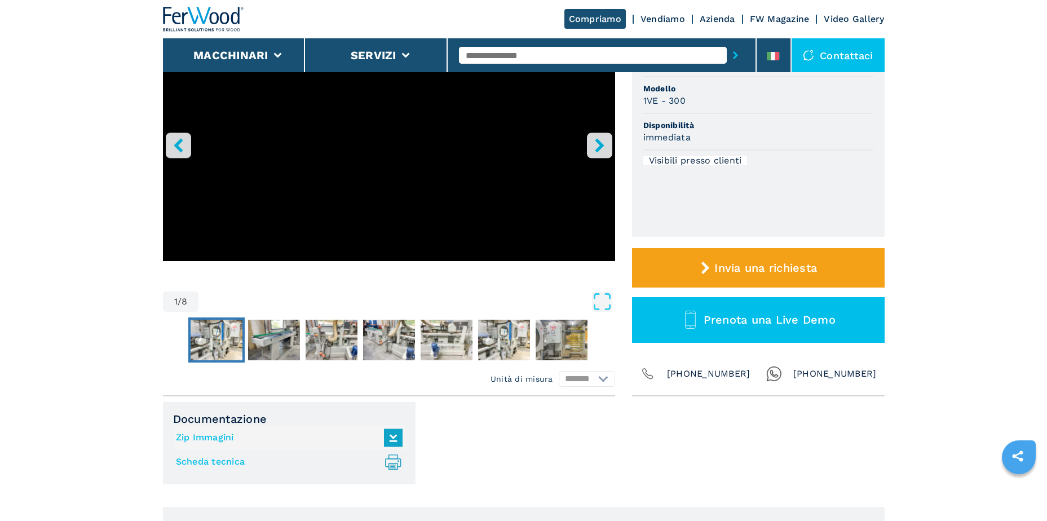
click at [225, 339] on img "Go to Slide 2" at bounding box center [217, 340] width 52 height 41
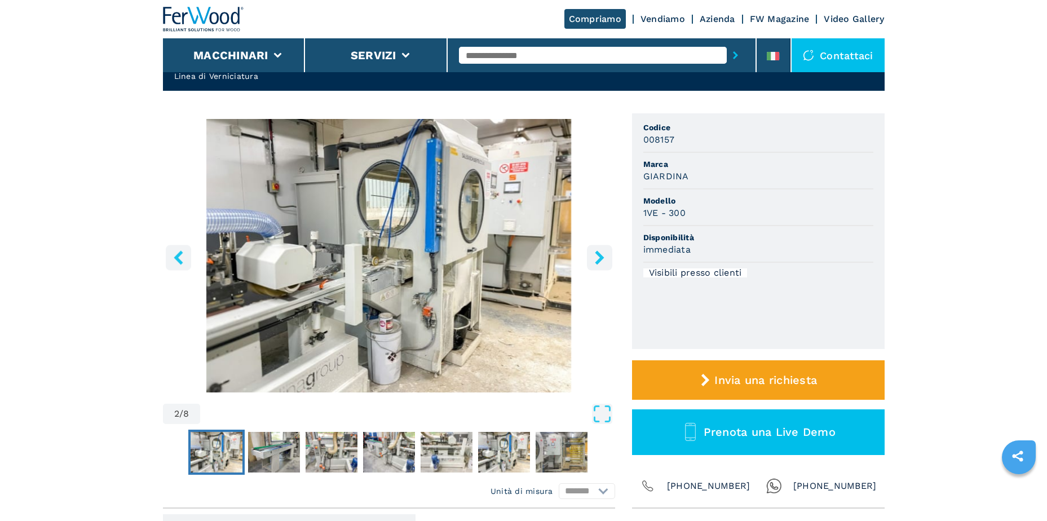
scroll to position [56, 0]
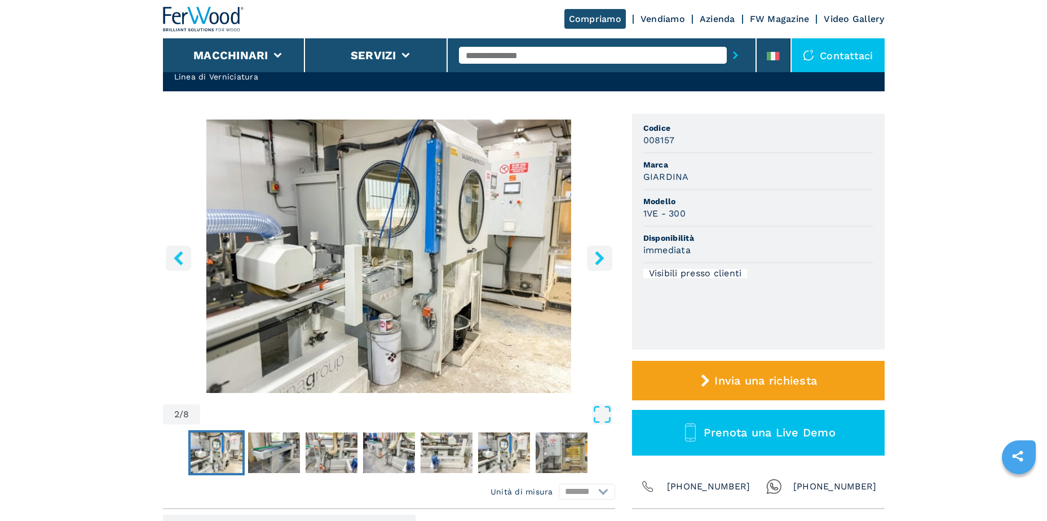
click at [606, 259] on icon "right-button" at bounding box center [599, 258] width 14 height 14
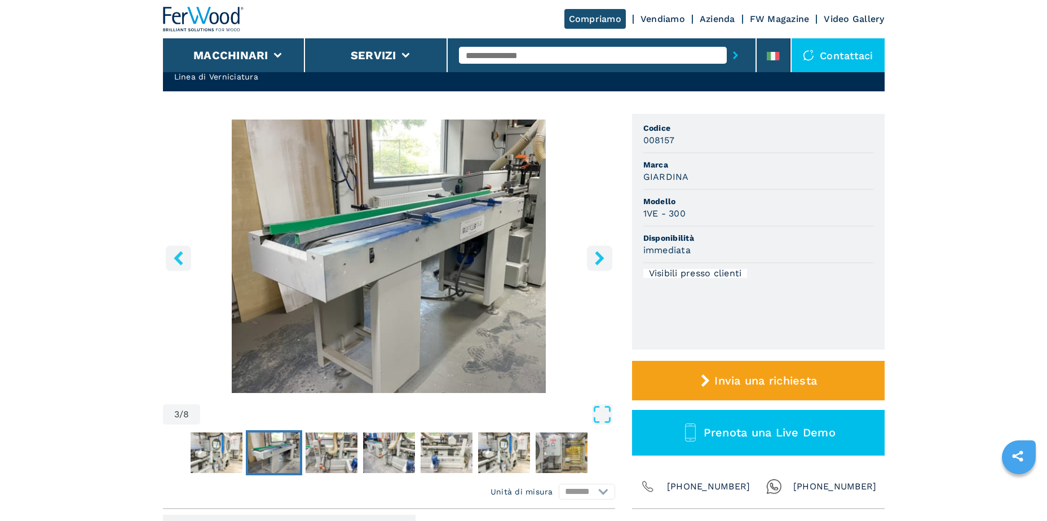
click at [606, 259] on icon "right-button" at bounding box center [599, 258] width 14 height 14
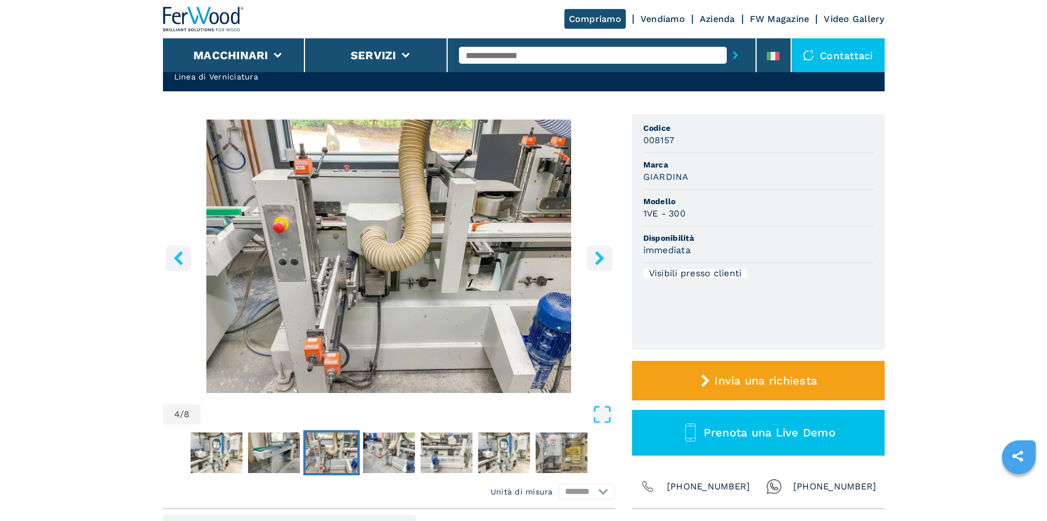
click at [606, 259] on icon "right-button" at bounding box center [599, 258] width 14 height 14
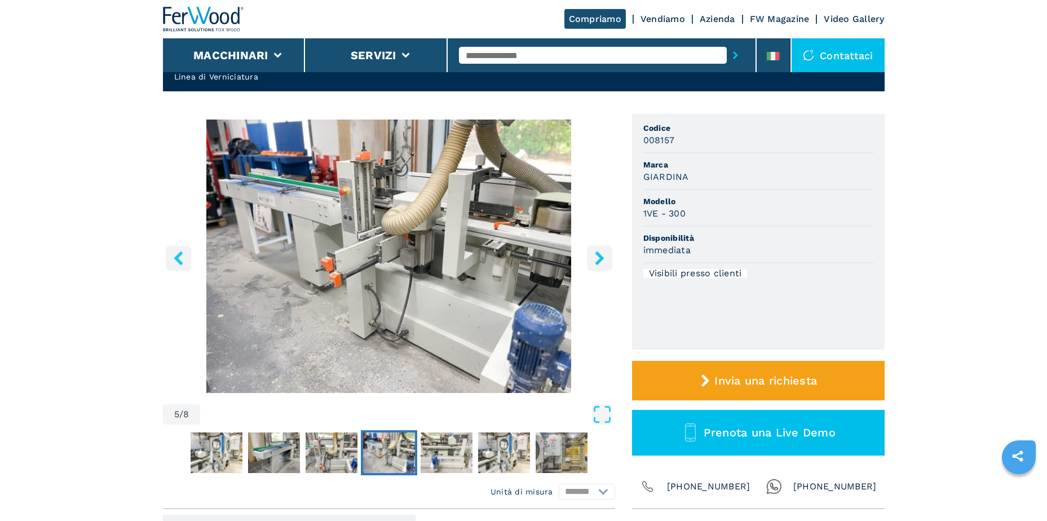
click at [606, 259] on icon "right-button" at bounding box center [599, 258] width 14 height 14
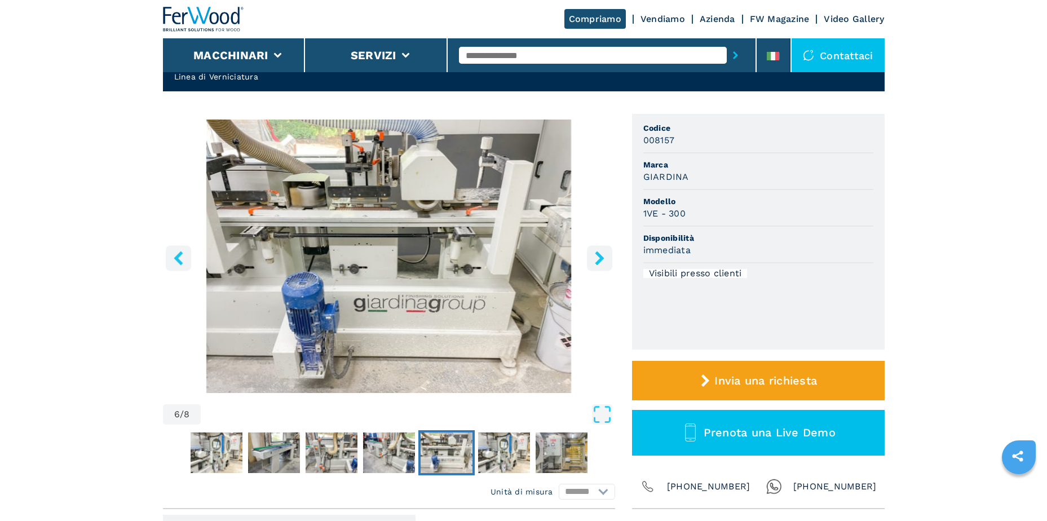
click at [606, 259] on icon "right-button" at bounding box center [599, 258] width 14 height 14
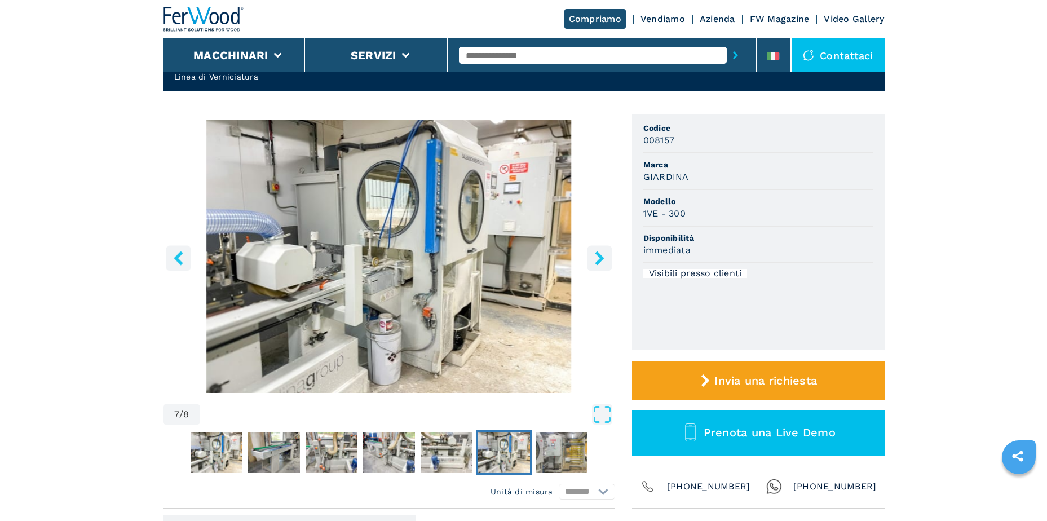
click at [606, 259] on icon "right-button" at bounding box center [599, 258] width 14 height 14
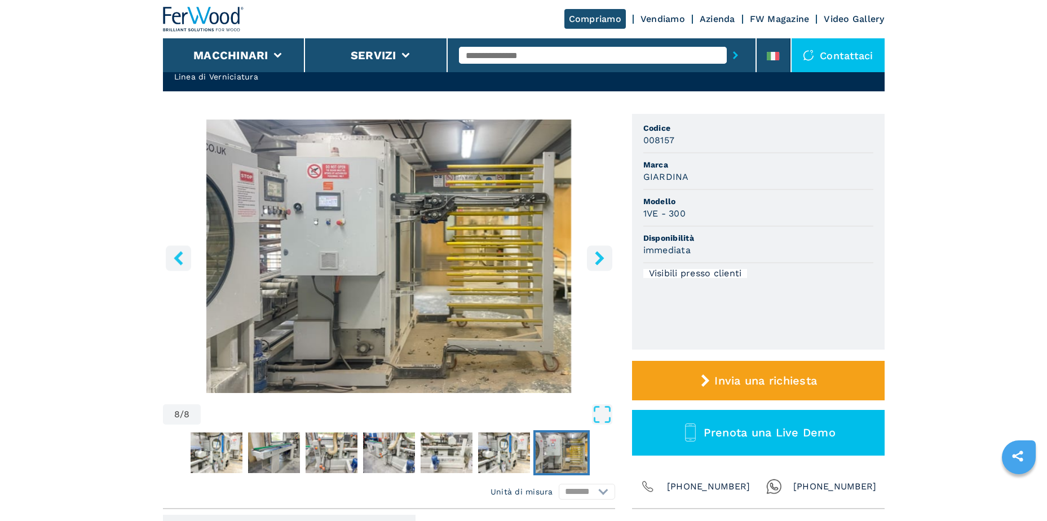
click at [606, 259] on icon "right-button" at bounding box center [599, 258] width 14 height 14
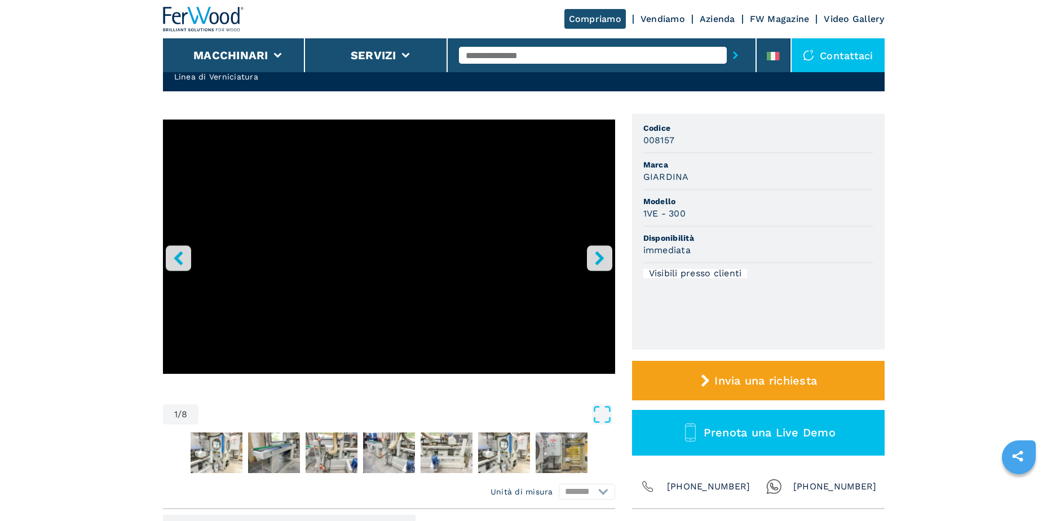
click at [606, 259] on icon "right-button" at bounding box center [599, 258] width 14 height 14
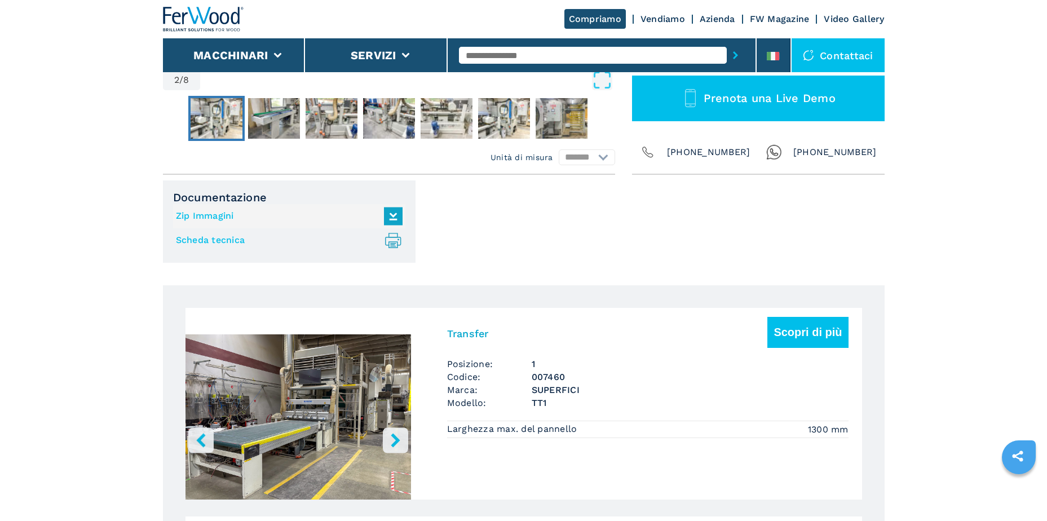
scroll to position [395, 0]
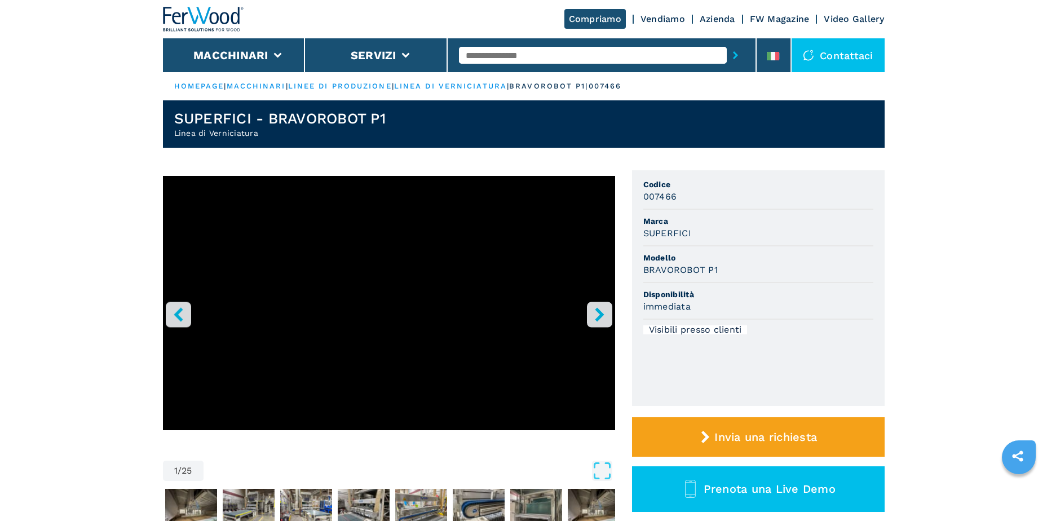
scroll to position [282, 0]
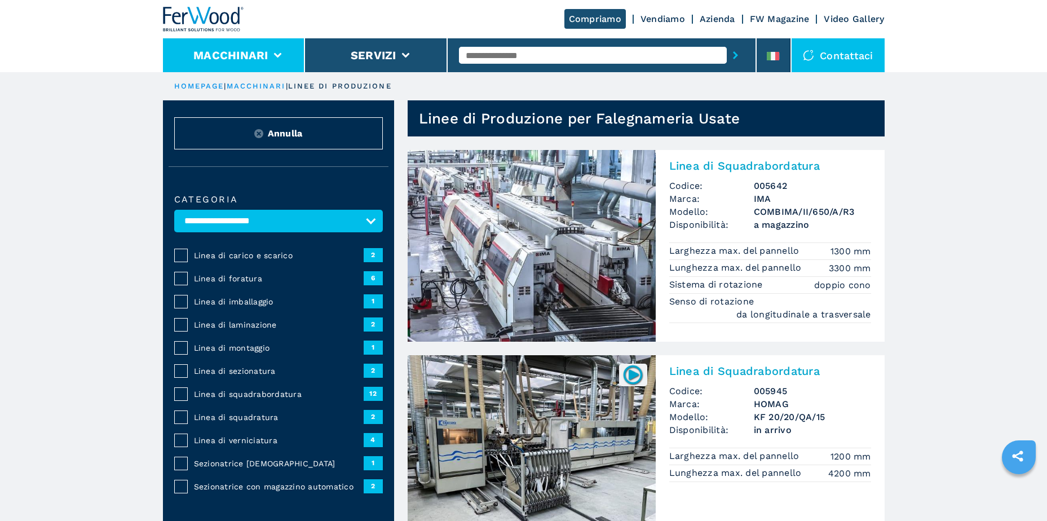
click at [275, 48] on li "Macchinari" at bounding box center [234, 55] width 143 height 34
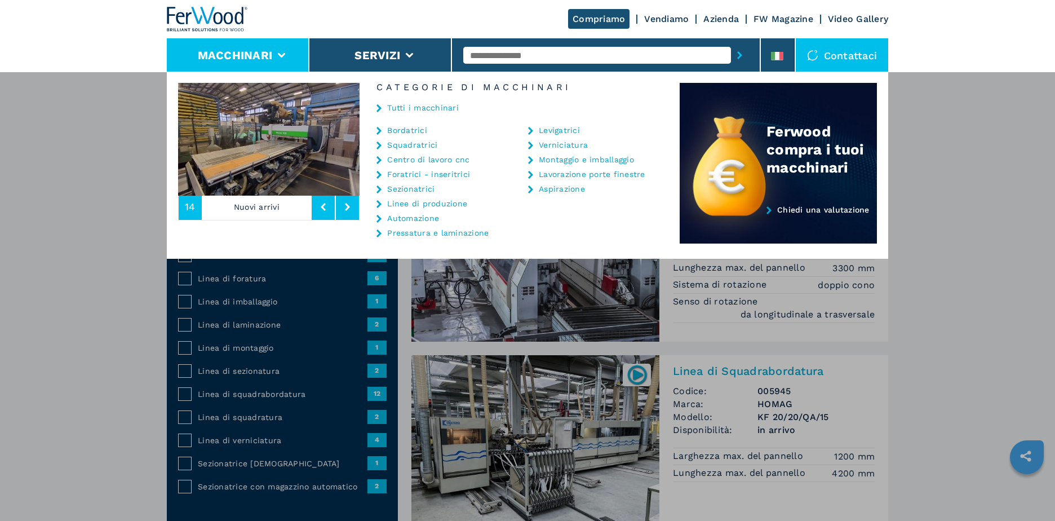
click at [558, 129] on link "Levigatrici" at bounding box center [559, 130] width 41 height 8
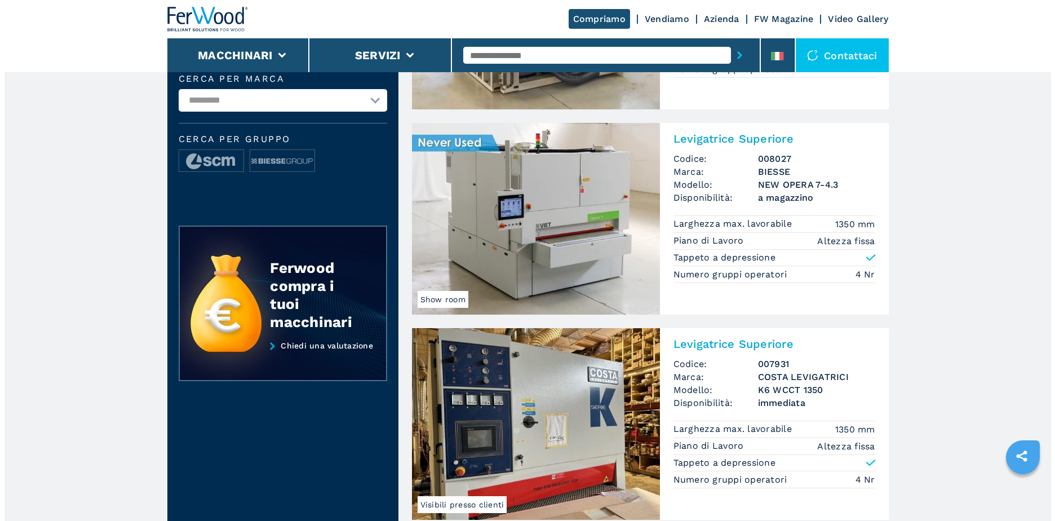
scroll to position [225, 0]
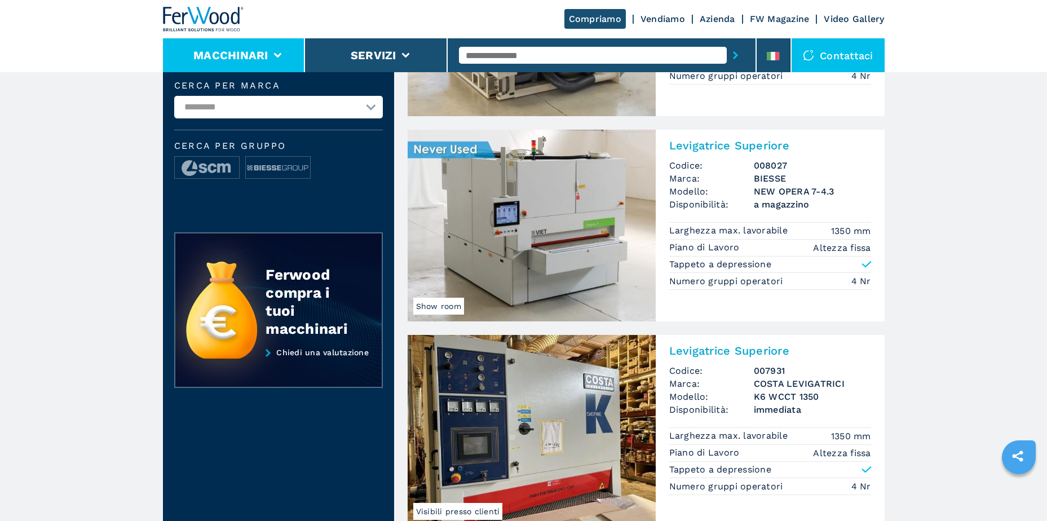
click at [281, 53] on icon at bounding box center [277, 55] width 8 height 5
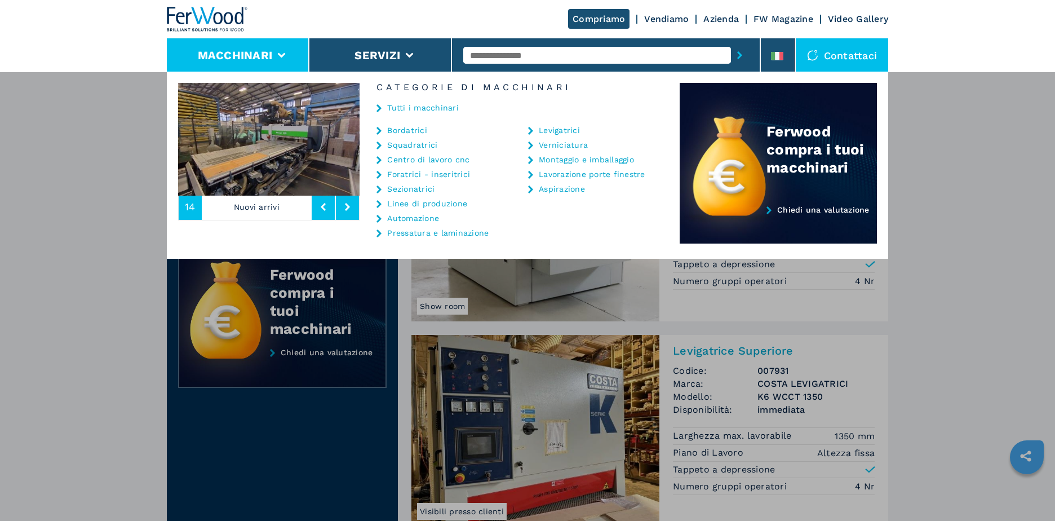
click at [408, 216] on link "Automazione" at bounding box center [413, 218] width 52 height 8
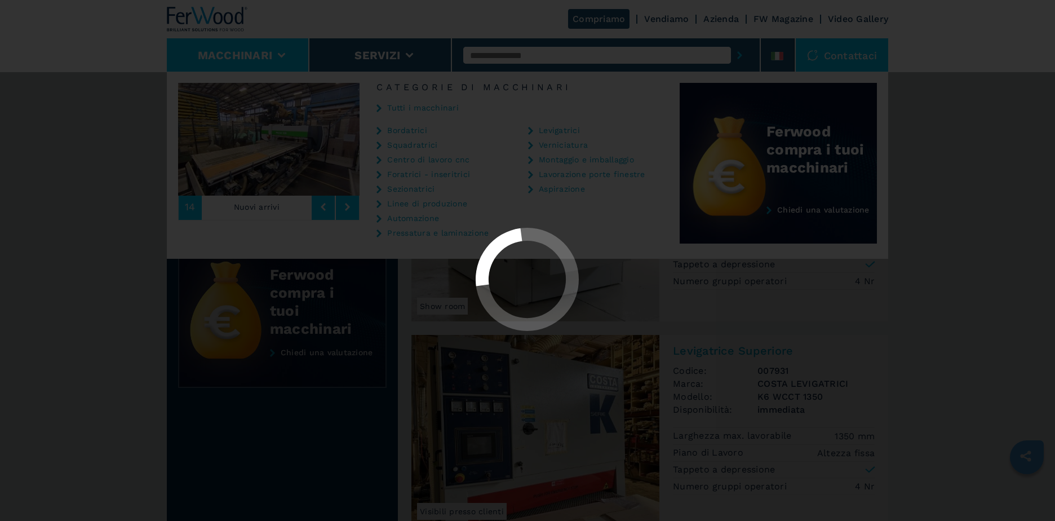
select select "**********"
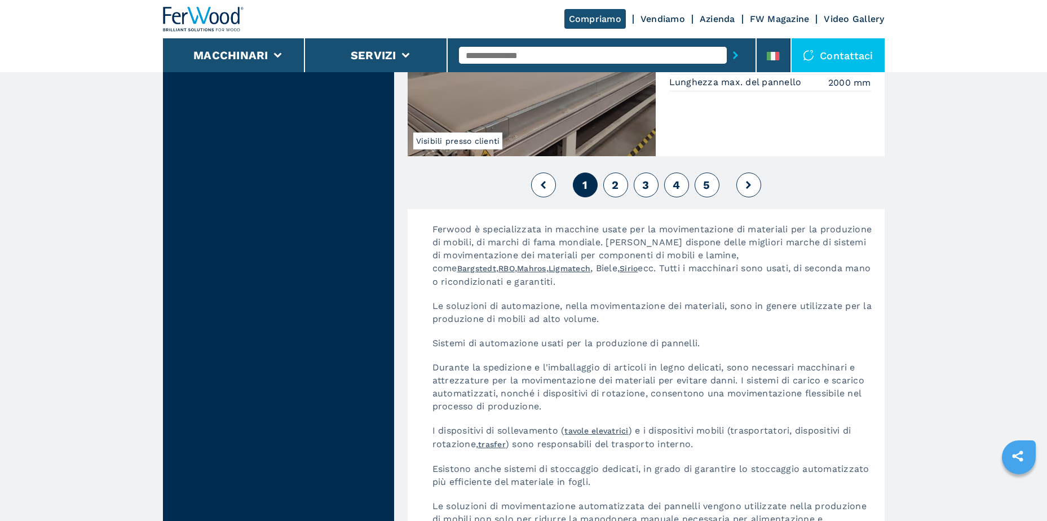
scroll to position [2650, 0]
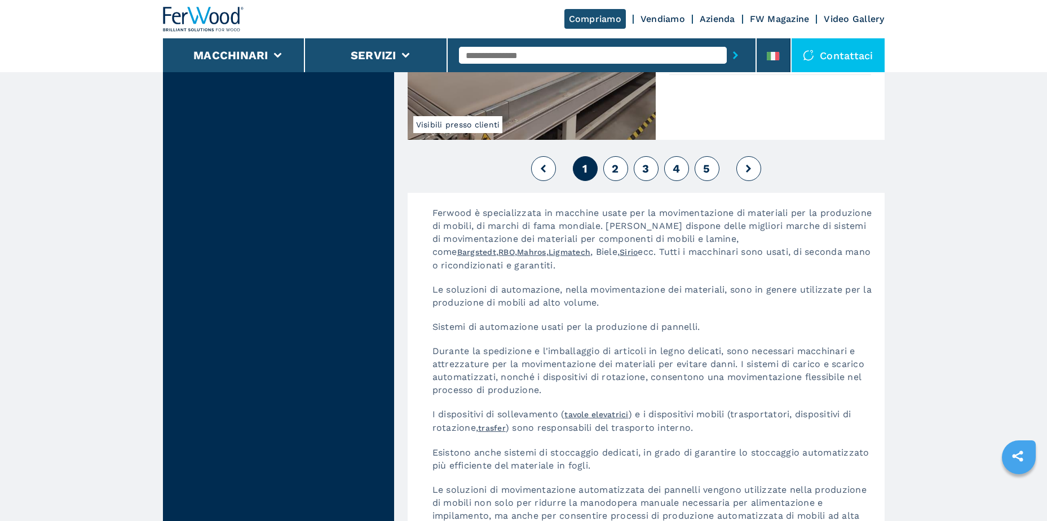
click at [623, 166] on button "2" at bounding box center [615, 168] width 25 height 25
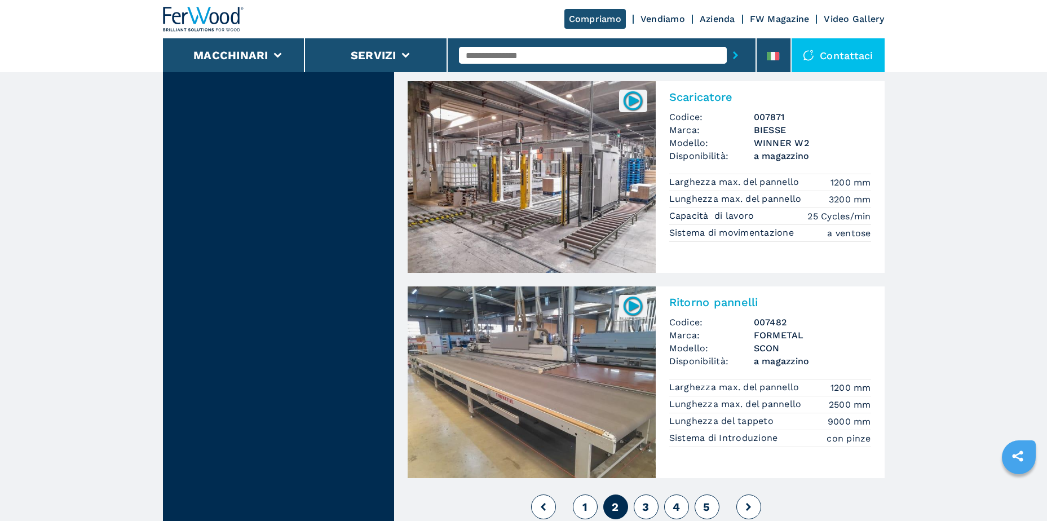
scroll to position [2650, 0]
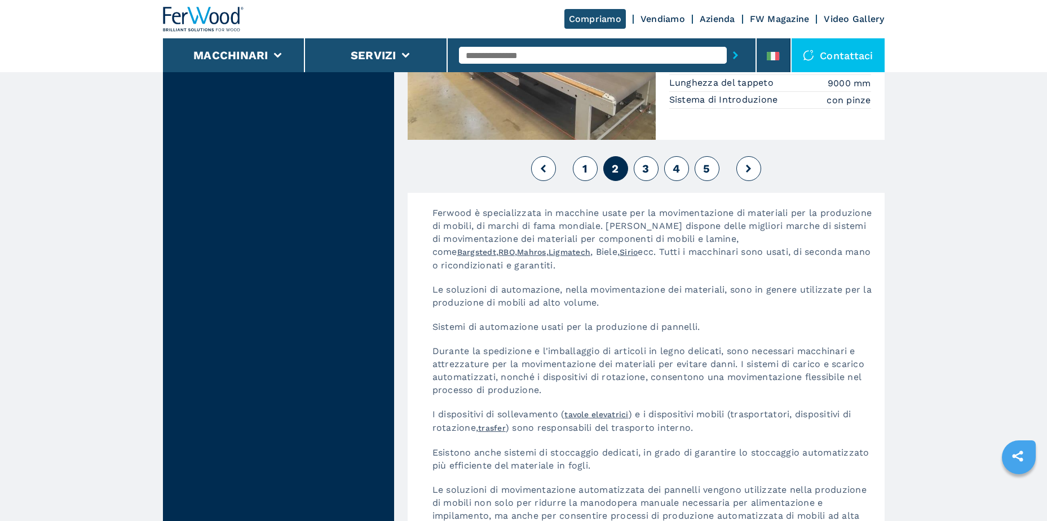
click at [651, 163] on button "3" at bounding box center [646, 168] width 25 height 25
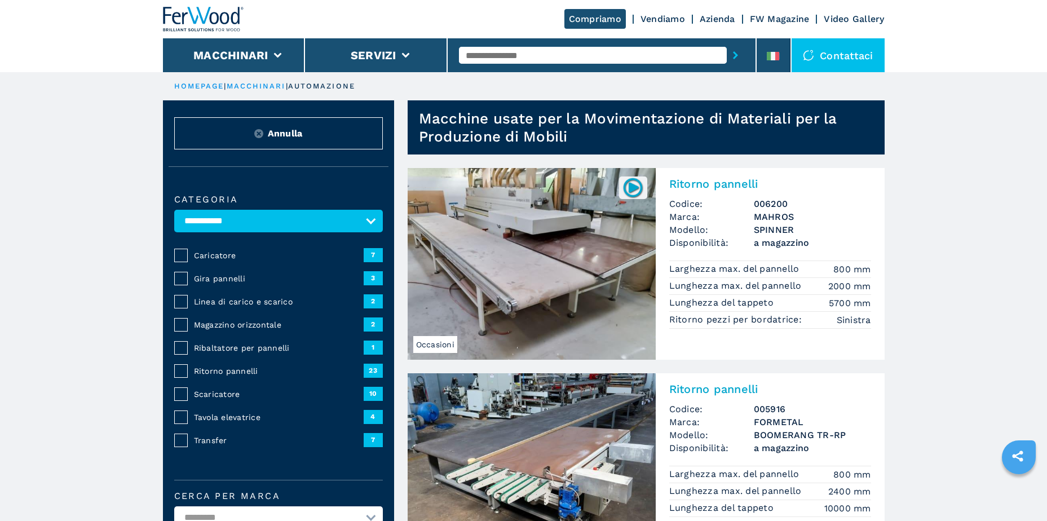
click at [231, 343] on span "Ribaltatore per pannelli" at bounding box center [279, 347] width 170 height 11
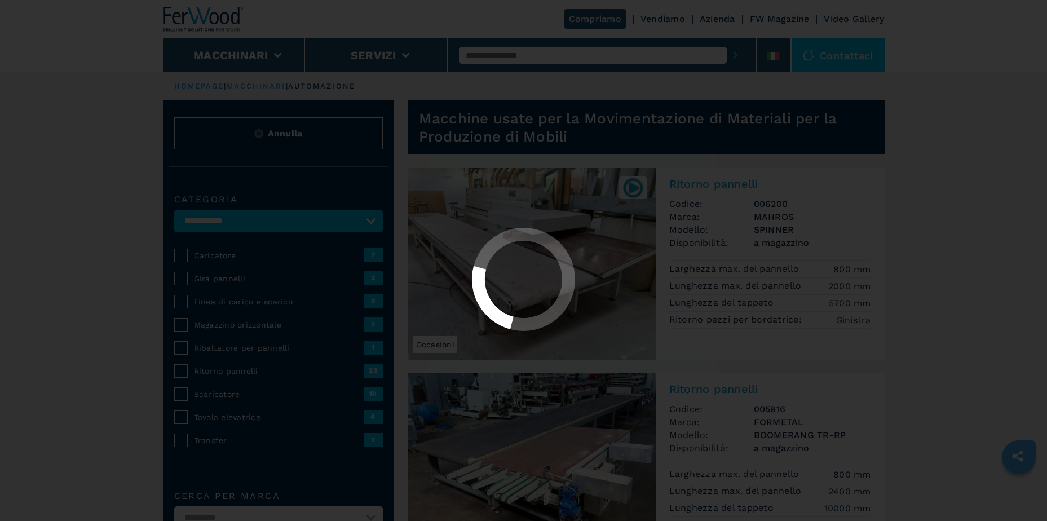
select select "**********"
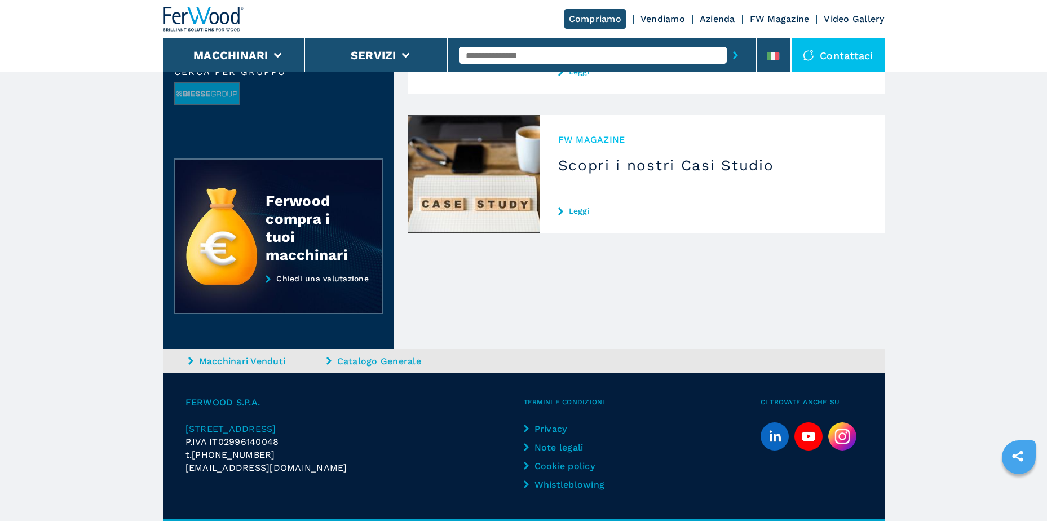
scroll to position [507, 0]
